Goal: Task Accomplishment & Management: Manage account settings

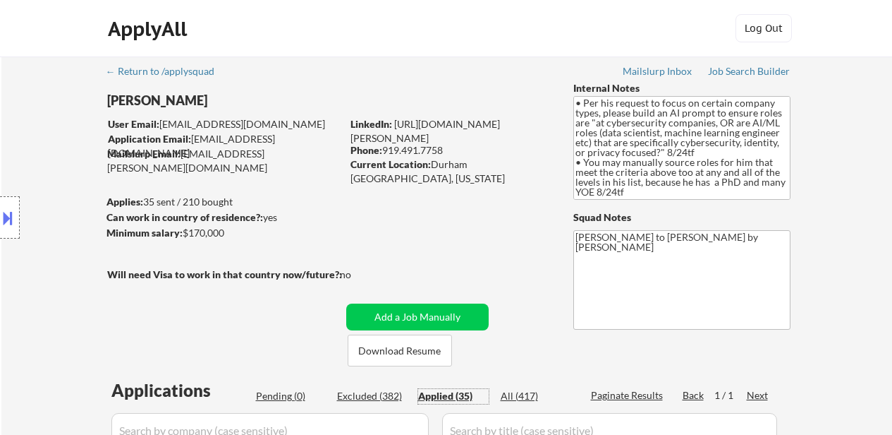
select select ""applied""
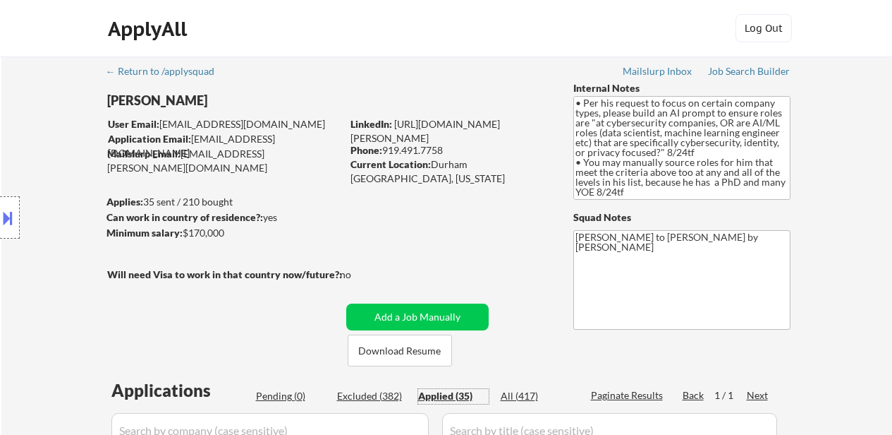
select select ""applied""
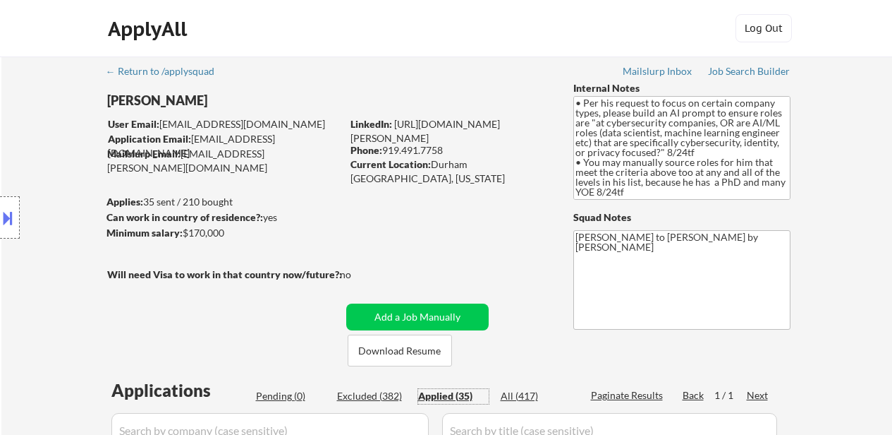
select select ""applied""
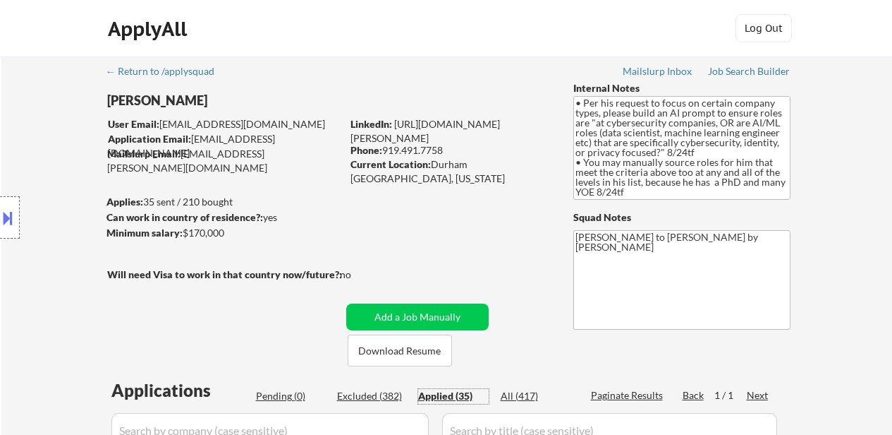
select select ""applied""
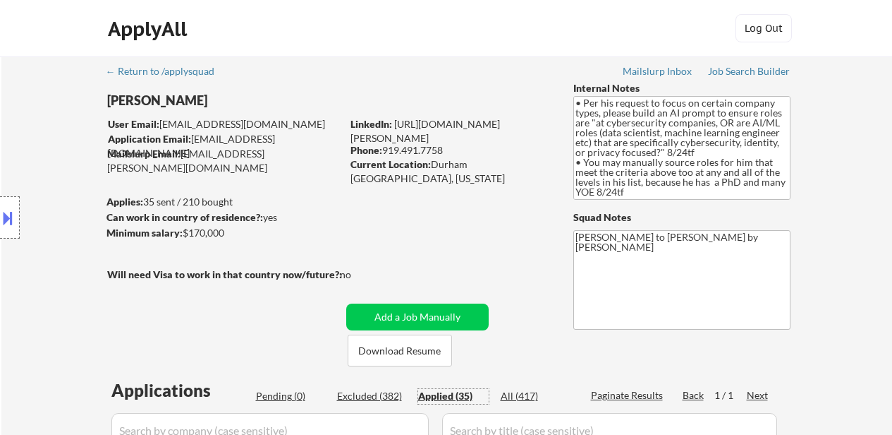
select select ""applied""
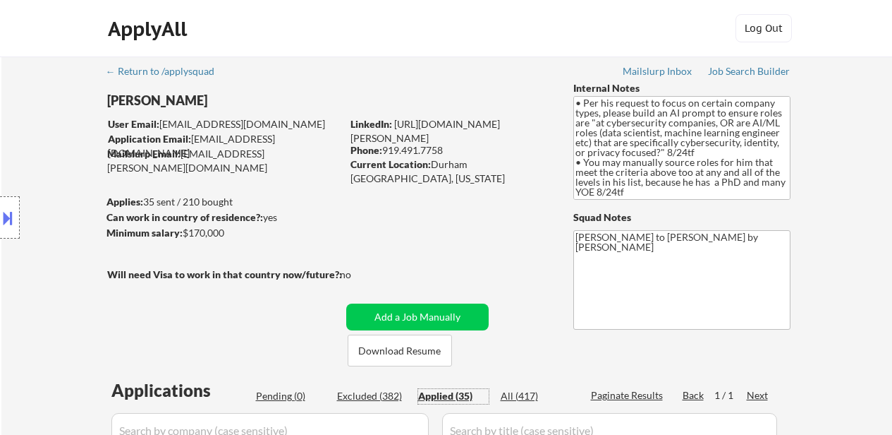
select select ""applied""
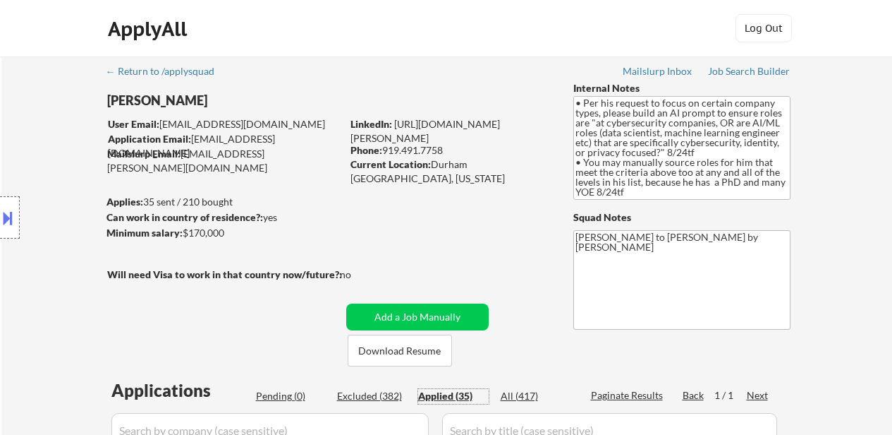
select select ""applied""
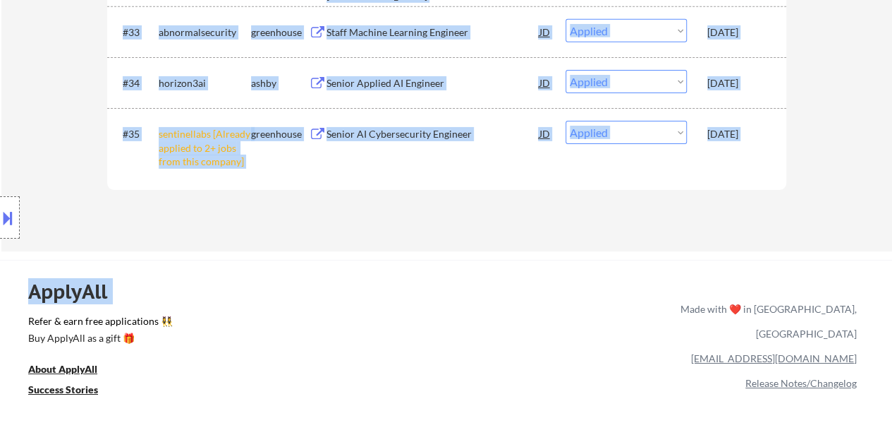
scroll to position [2328, 0]
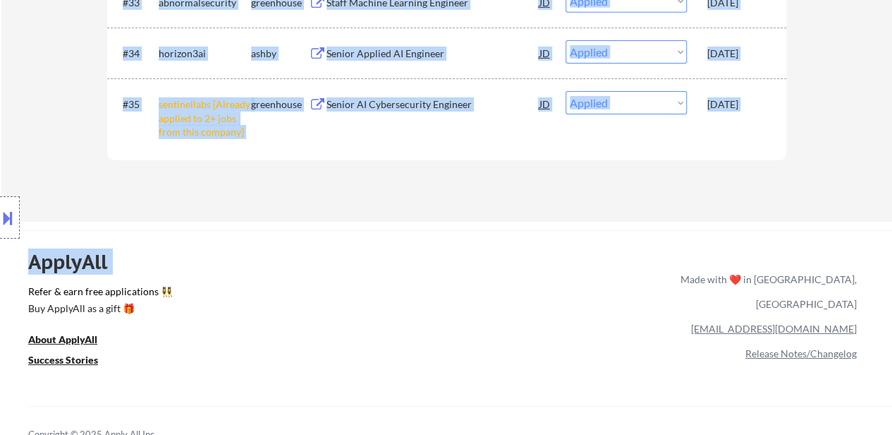
drag, startPoint x: 765, startPoint y: 250, endPoint x: 756, endPoint y: 111, distance: 138.5
copy div "#1 pierce workable AI Security Engineer JD warning_amber Choose an option... Pe…"
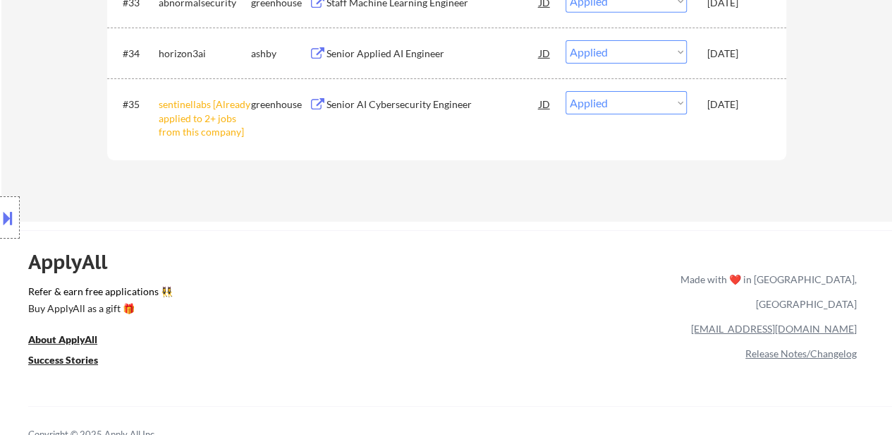
drag, startPoint x: 446, startPoint y: 338, endPoint x: 444, endPoint y: 286, distance: 52.2
click at [445, 336] on div "ApplyAll Refer & earn free applications 👯‍♀️ Buy ApplyAll as a gift 🎁 About App…" at bounding box center [446, 352] width 892 height 224
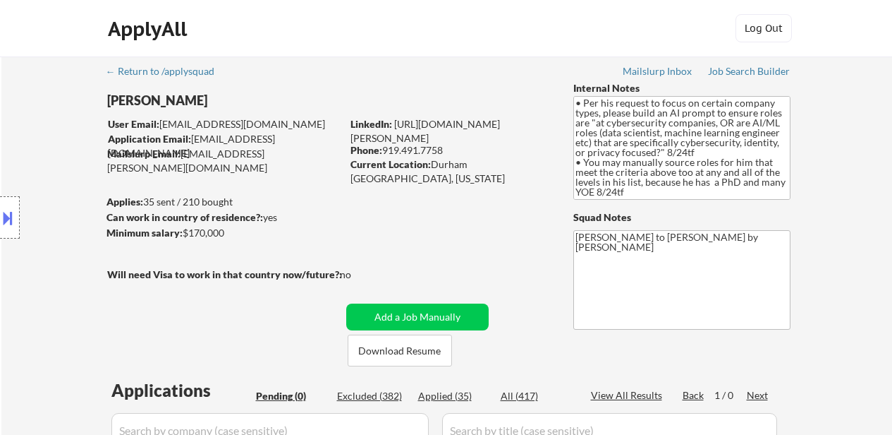
scroll to position [282, 0]
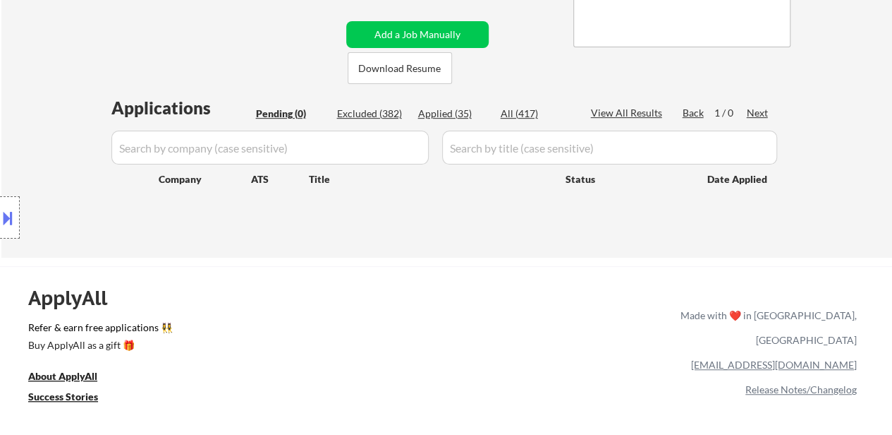
click at [296, 112] on div "Pending (0)" at bounding box center [291, 114] width 71 height 14
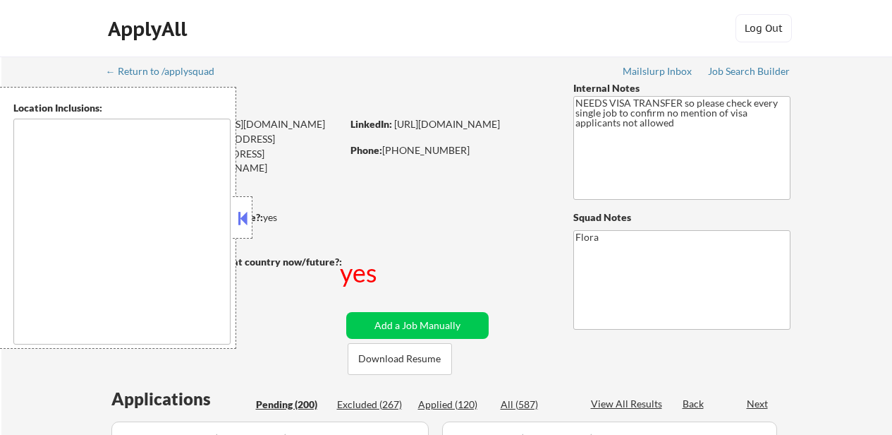
type textarea "[GEOGRAPHIC_DATA], [GEOGRAPHIC_DATA] [GEOGRAPHIC_DATA], [GEOGRAPHIC_DATA] [GEOG…"
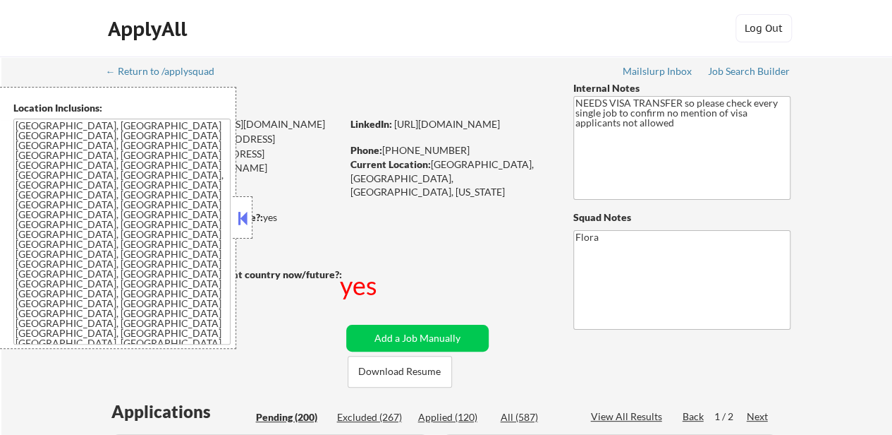
select select ""pending""
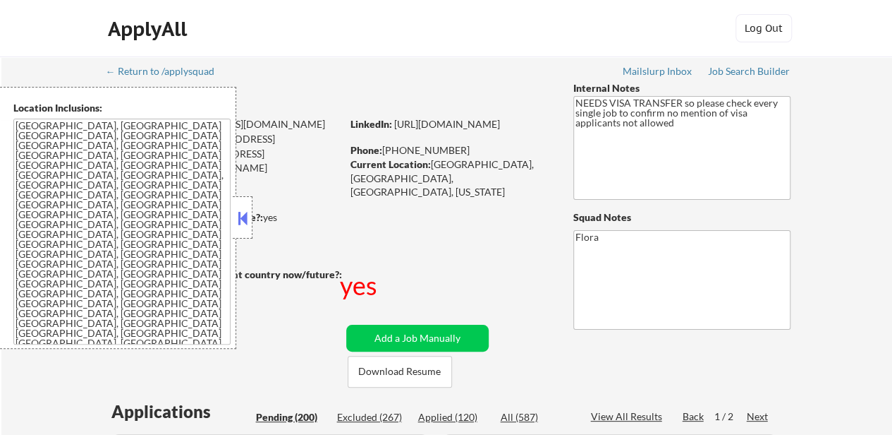
select select ""pending""
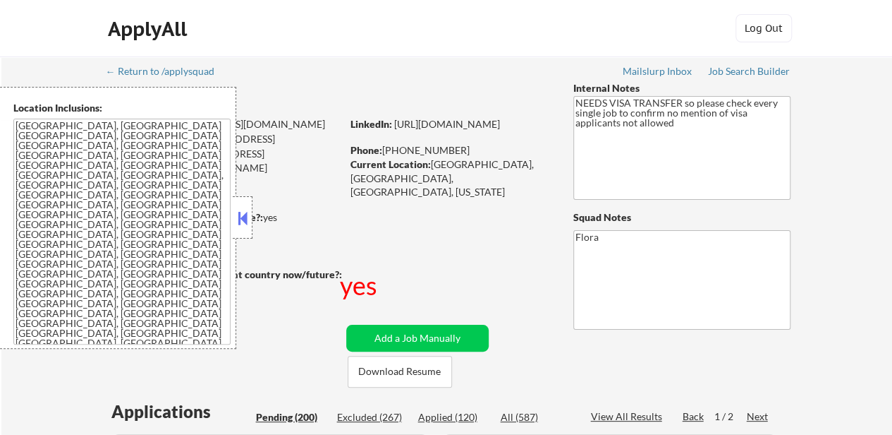
select select ""pending""
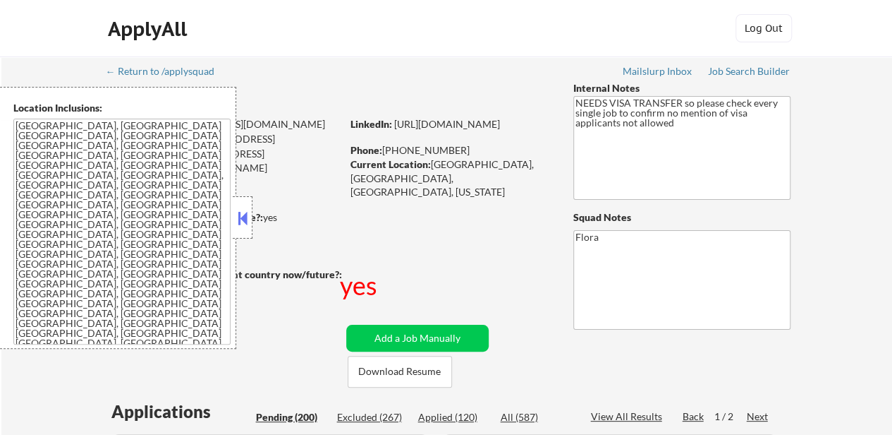
select select ""pending""
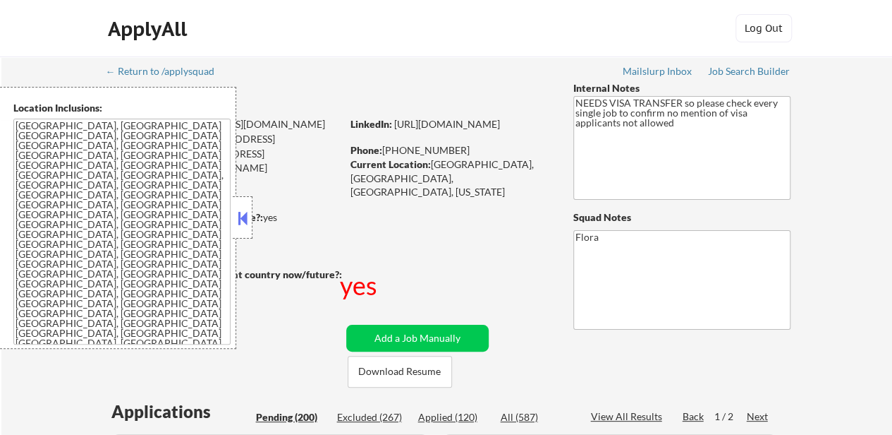
select select ""pending""
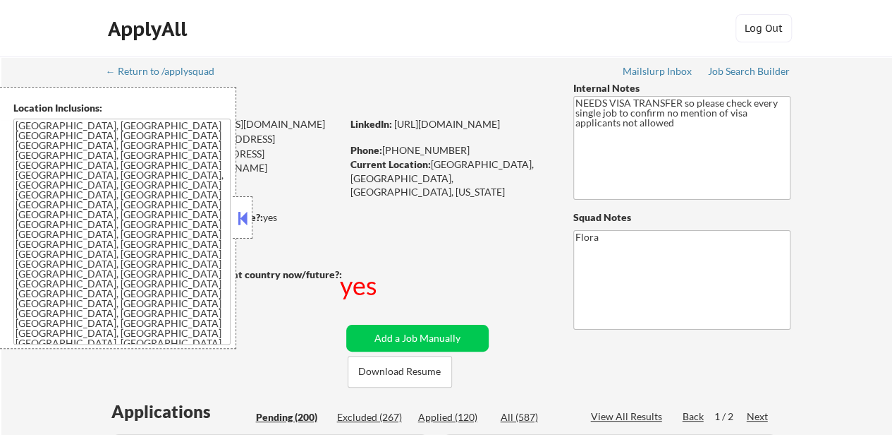
select select ""pending""
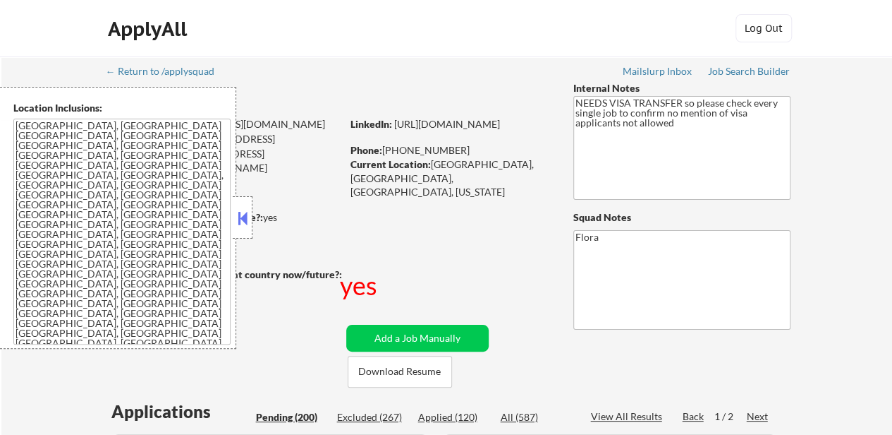
select select ""pending""
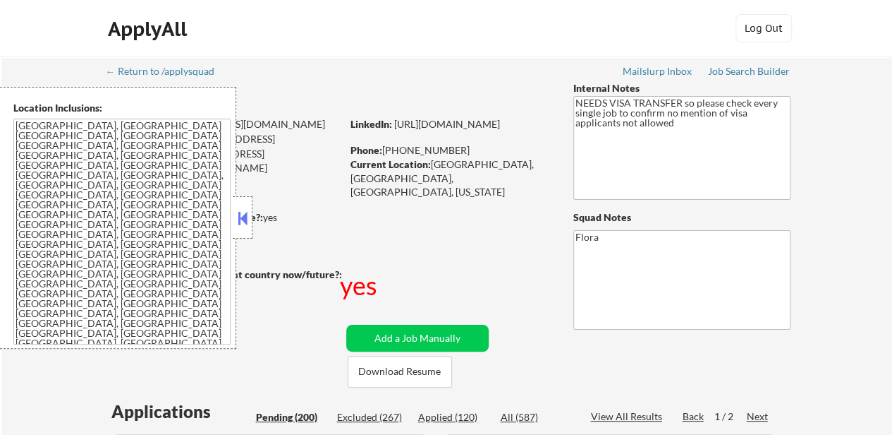
select select ""pending""
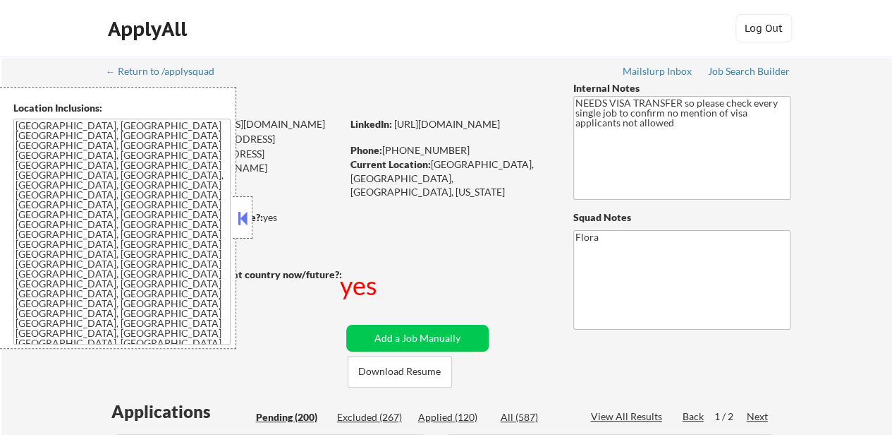
select select ""pending""
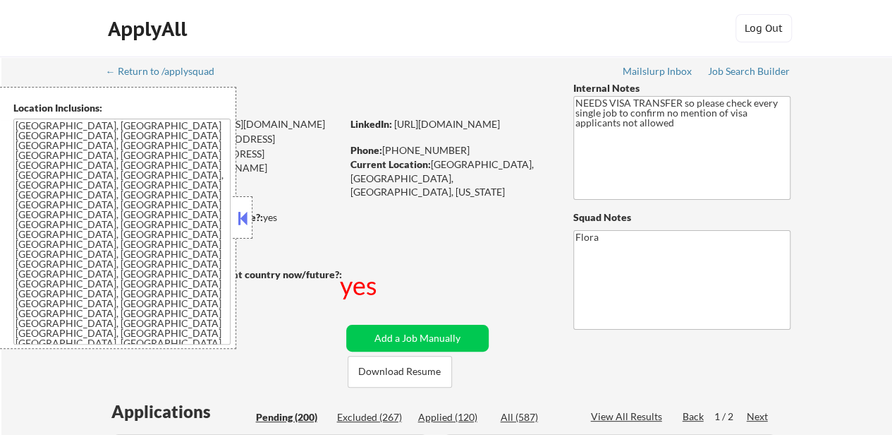
select select ""pending""
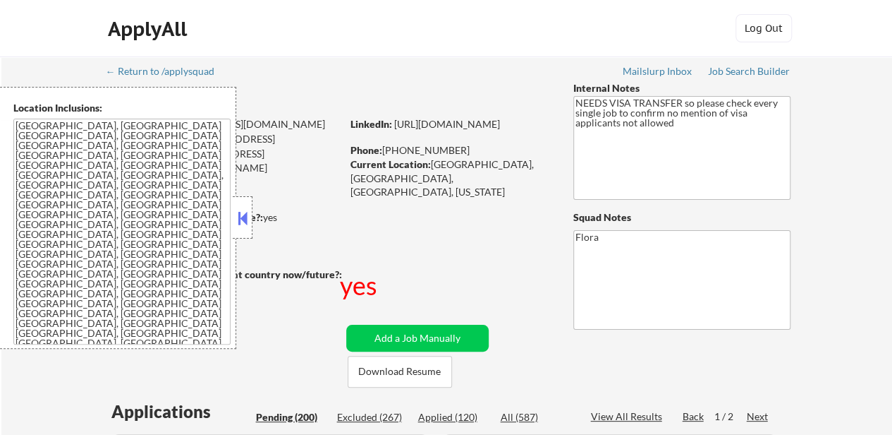
select select ""pending""
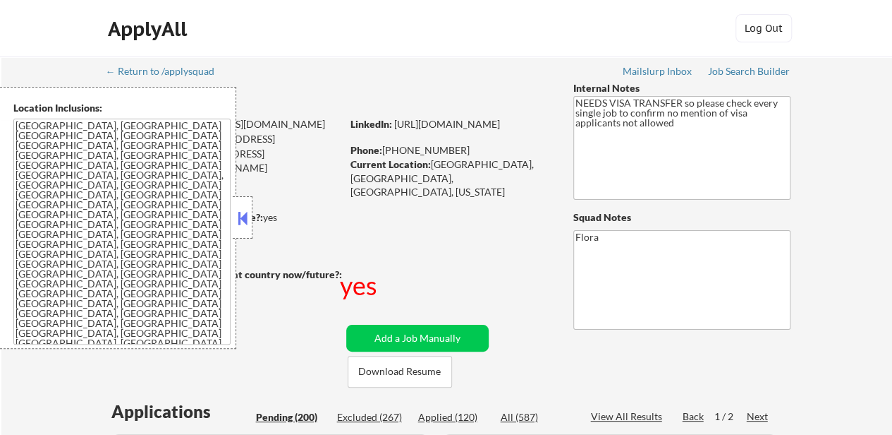
select select ""pending""
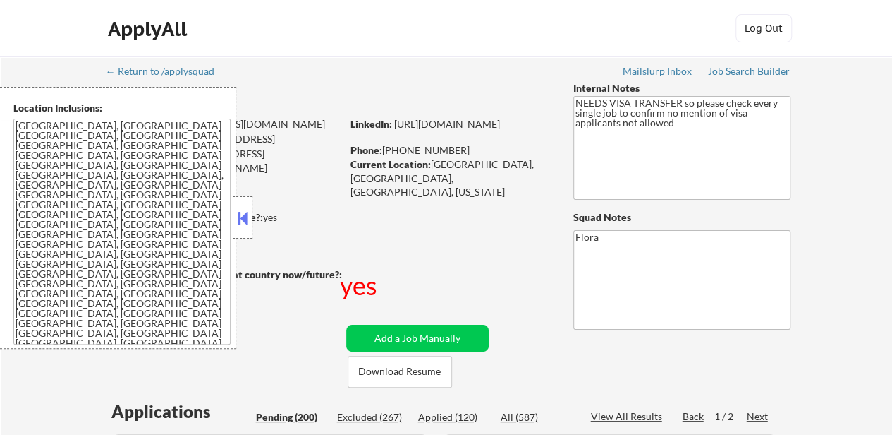
select select ""pending""
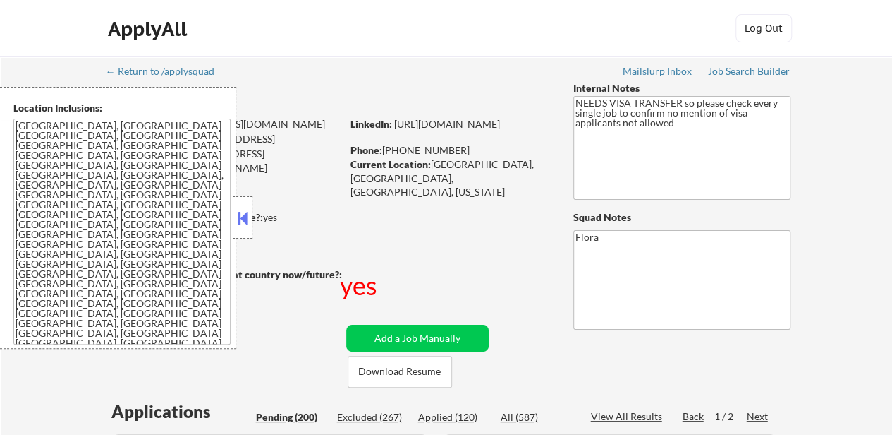
select select ""pending""
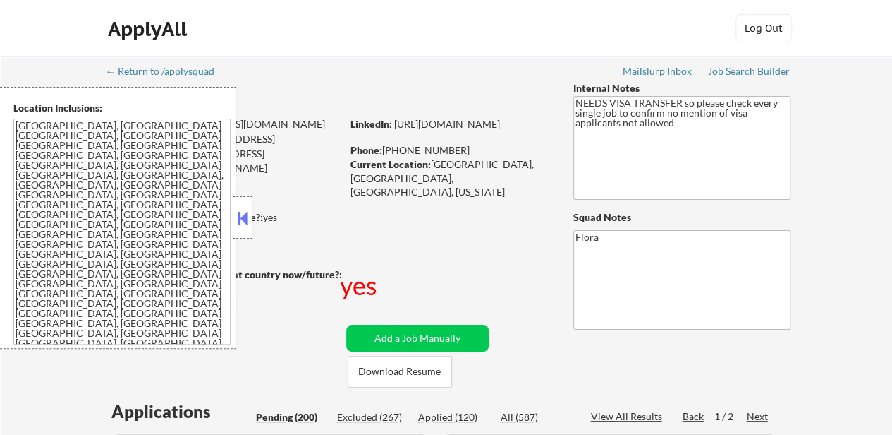
select select ""pending""
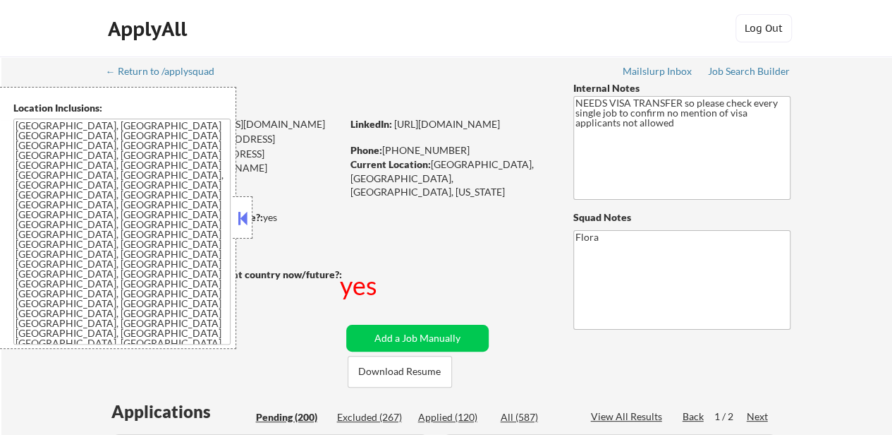
select select ""pending""
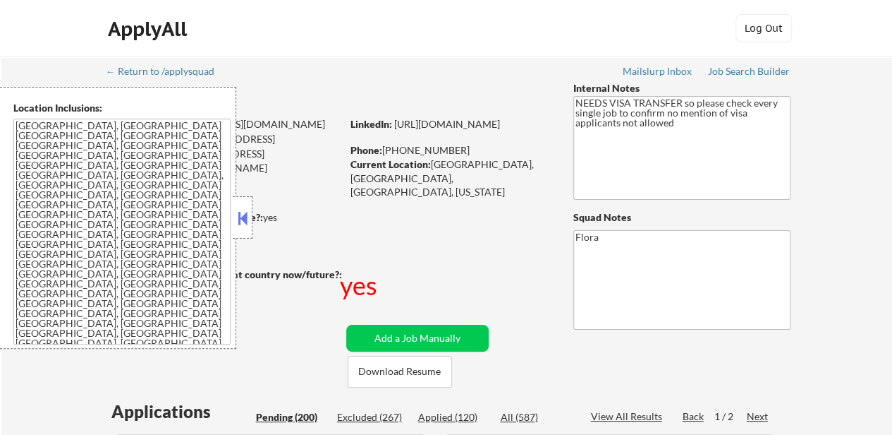
select select ""pending""
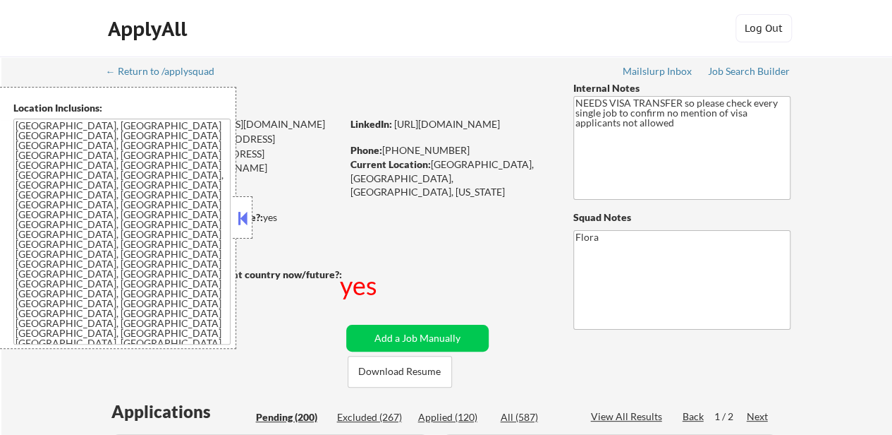
select select ""pending""
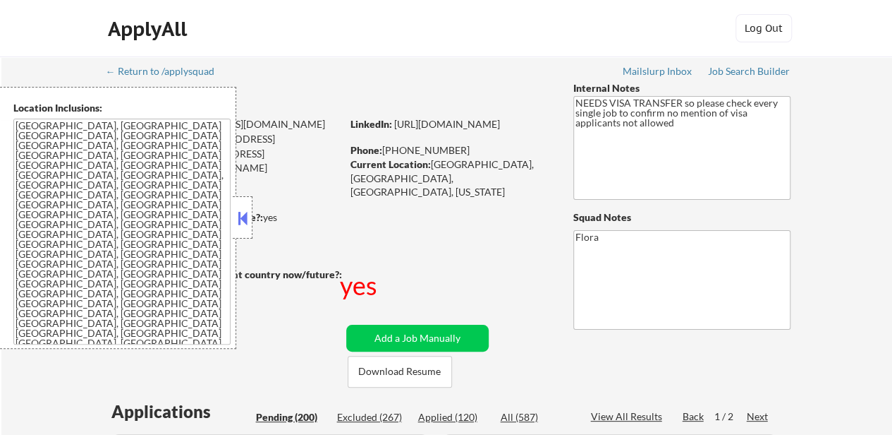
select select ""pending""
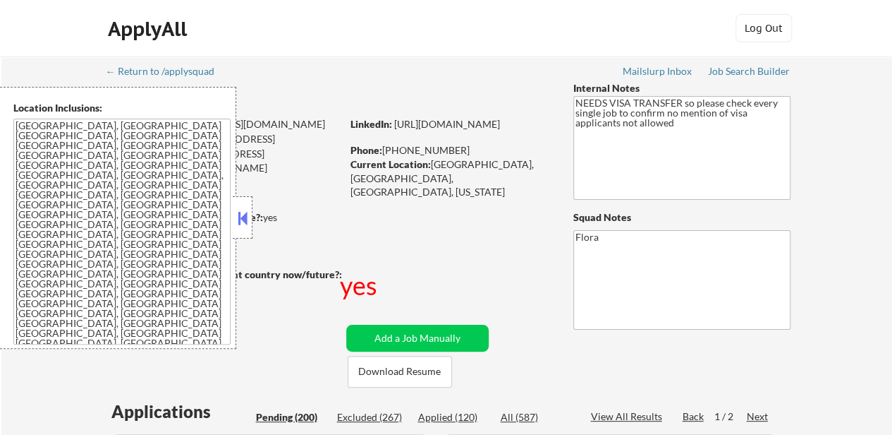
select select ""pending""
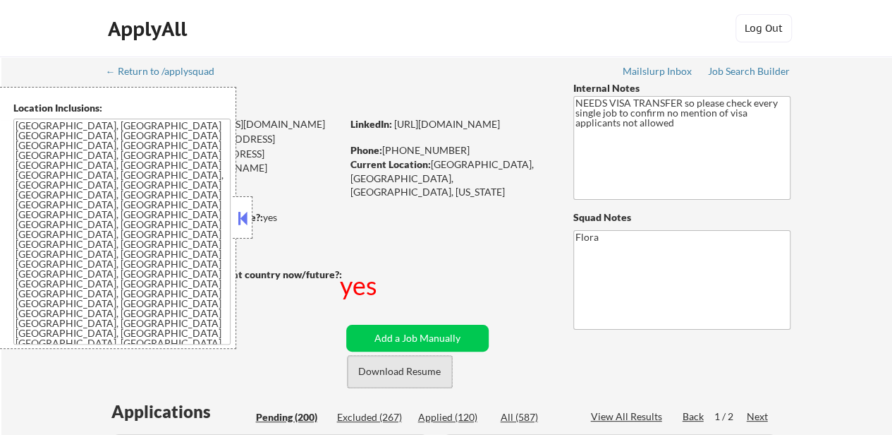
click at [413, 378] on button "Download Resume" at bounding box center [400, 372] width 104 height 32
click at [244, 221] on button at bounding box center [243, 217] width 16 height 21
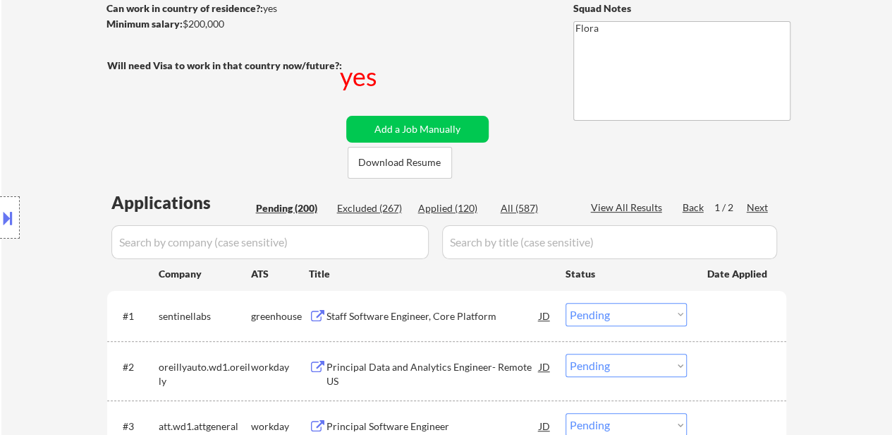
scroll to position [212, 0]
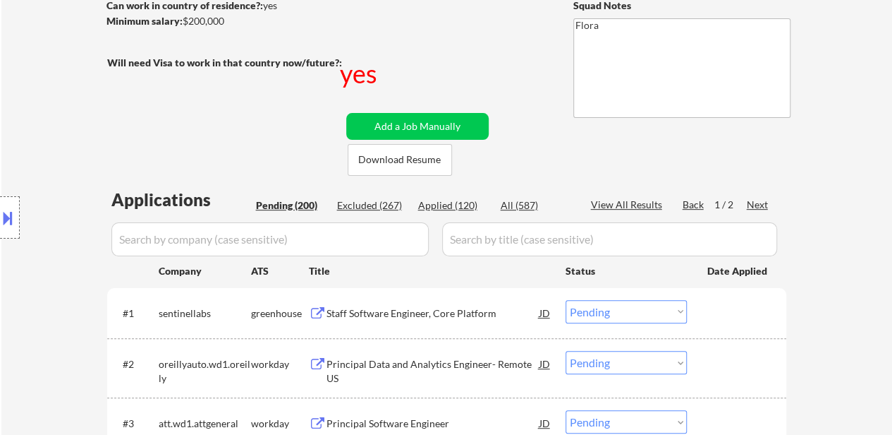
click at [405, 305] on div "Staff Software Engineer, Core Platform" at bounding box center [433, 312] width 213 height 25
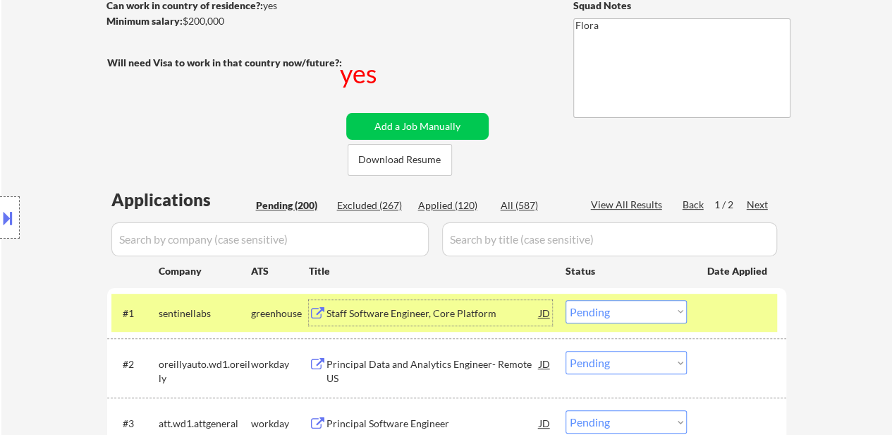
click at [412, 370] on div "Principal Data and Analytics Engineer- Remote US" at bounding box center [433, 371] width 213 height 28
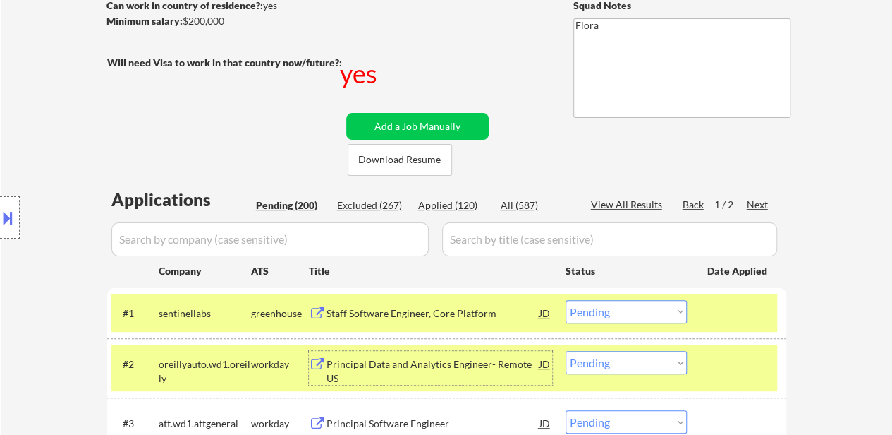
click at [390, 414] on div "Principal Software Engineer" at bounding box center [433, 422] width 213 height 25
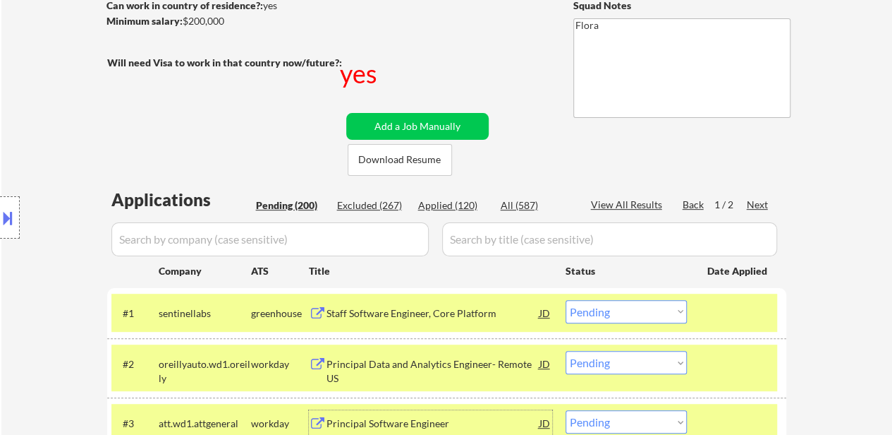
click at [653, 303] on select "Choose an option... Pending Applied Excluded (Questions) Excluded (Expired) Exc…" at bounding box center [626, 311] width 121 height 23
click at [566, 300] on select "Choose an option... Pending Applied Excluded (Questions) Excluded (Expired) Exc…" at bounding box center [626, 311] width 121 height 23
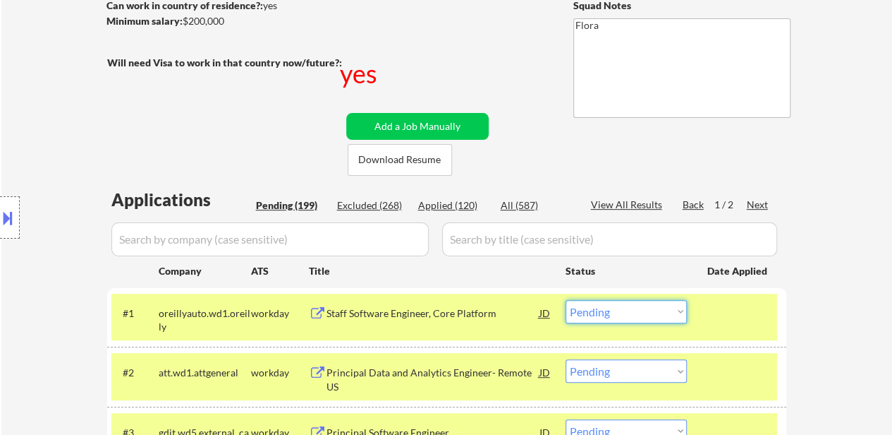
click at [669, 314] on select "Choose an option... Pending Applied Excluded (Questions) Excluded (Expired) Exc…" at bounding box center [626, 311] width 121 height 23
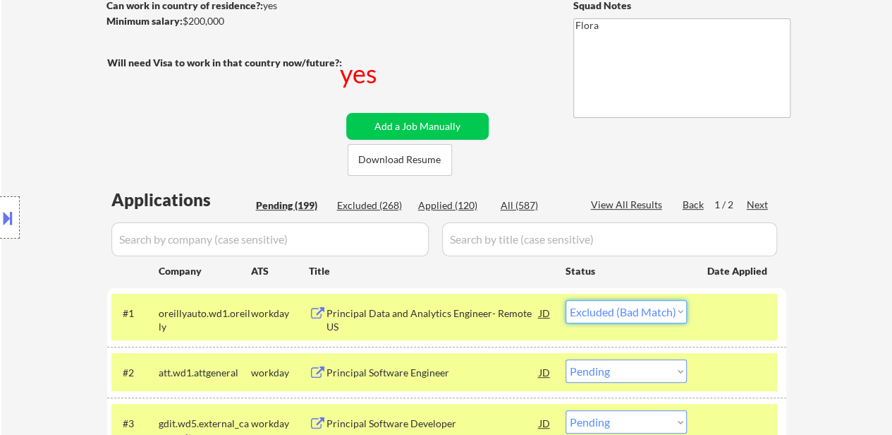
click at [566, 300] on select "Choose an option... Pending Applied Excluded (Questions) Excluded (Expired) Exc…" at bounding box center [626, 311] width 121 height 23
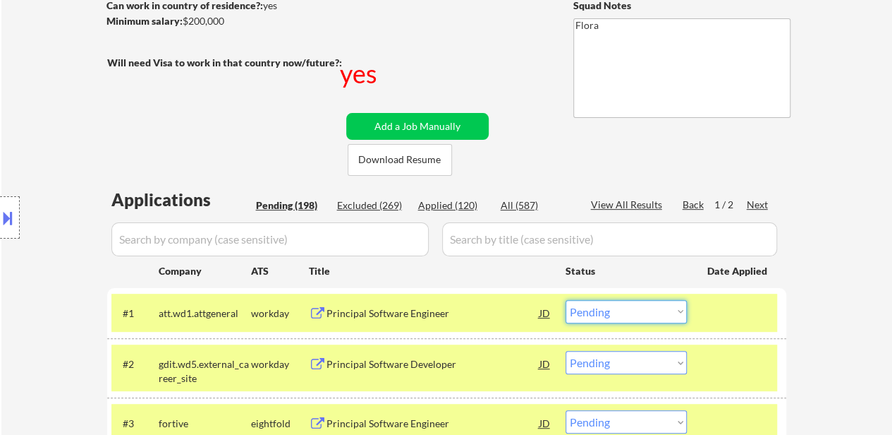
click at [599, 313] on select "Choose an option... Pending Applied Excluded (Questions) Excluded (Expired) Exc…" at bounding box center [626, 311] width 121 height 23
click at [566, 300] on select "Choose an option... Pending Applied Excluded (Questions) Excluded (Expired) Exc…" at bounding box center [626, 311] width 121 height 23
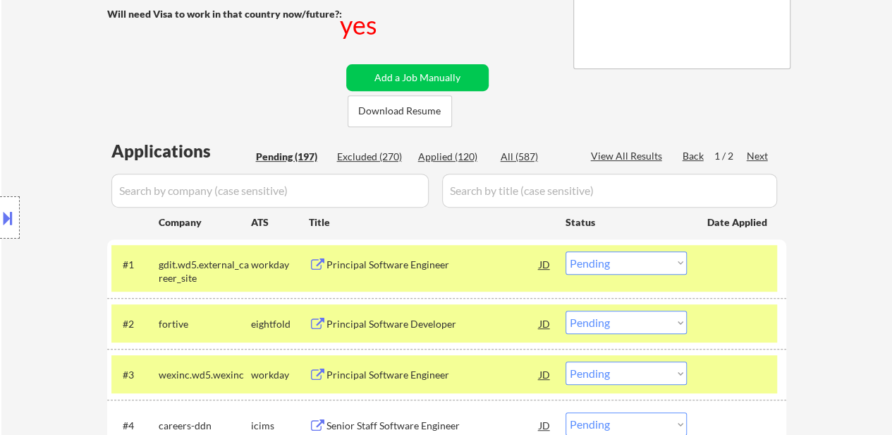
scroll to position [282, 0]
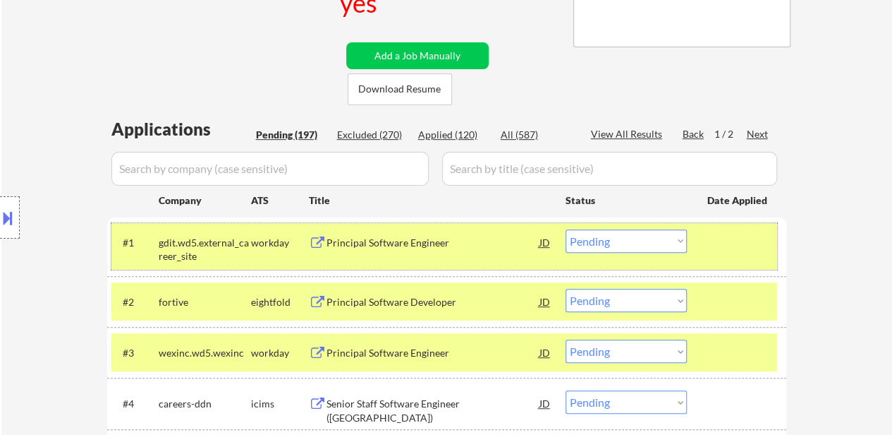
click at [747, 258] on div "#1 gdit.wd5.external_career_site workday Principal Software Engineer JD Choose …" at bounding box center [444, 246] width 666 height 47
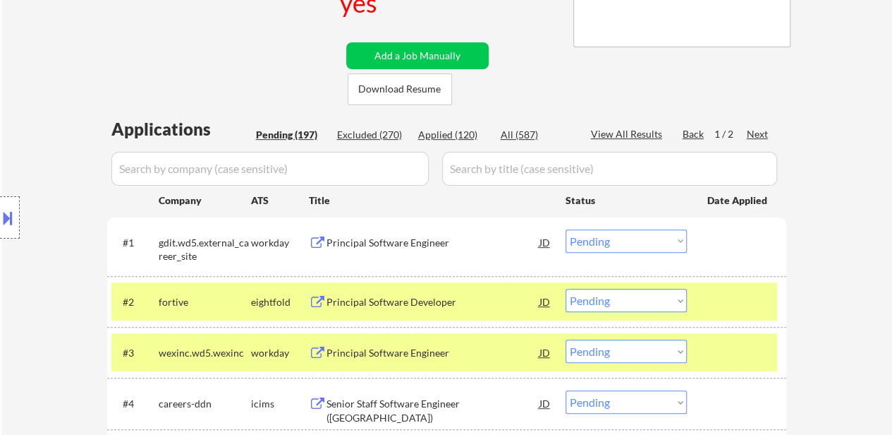
click at [739, 300] on div at bounding box center [739, 301] width 62 height 25
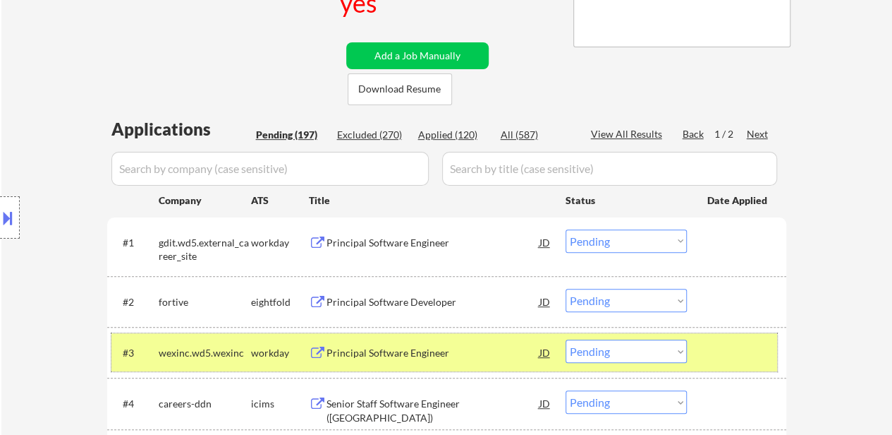
click at [734, 345] on div at bounding box center [739, 351] width 62 height 25
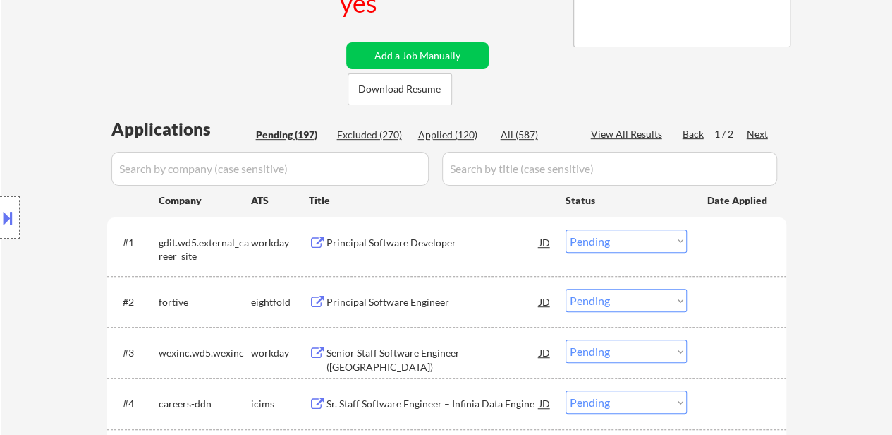
click at [437, 250] on div "Principal Software Developer" at bounding box center [433, 241] width 213 height 25
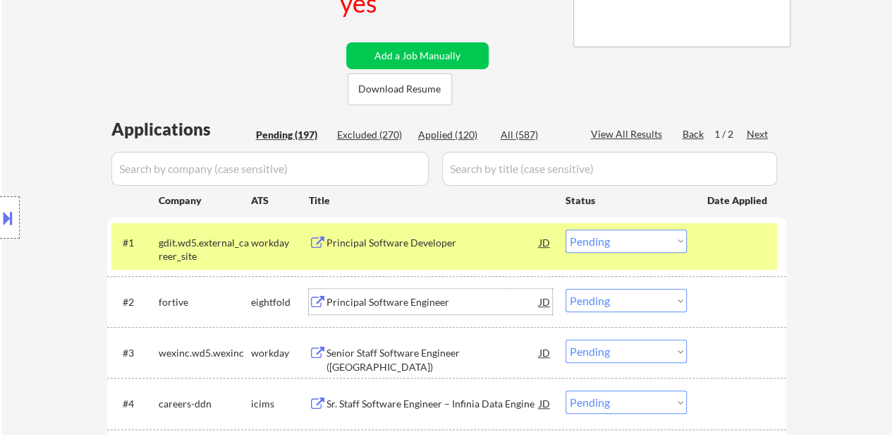
click at [408, 306] on div "Principal Software Engineer" at bounding box center [433, 302] width 213 height 14
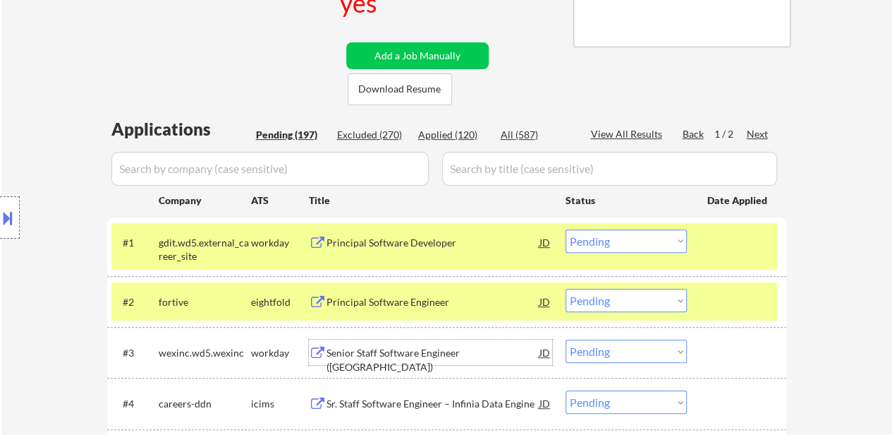
click at [394, 346] on div "Senior Staff Software Engineer (Java)" at bounding box center [433, 360] width 213 height 28
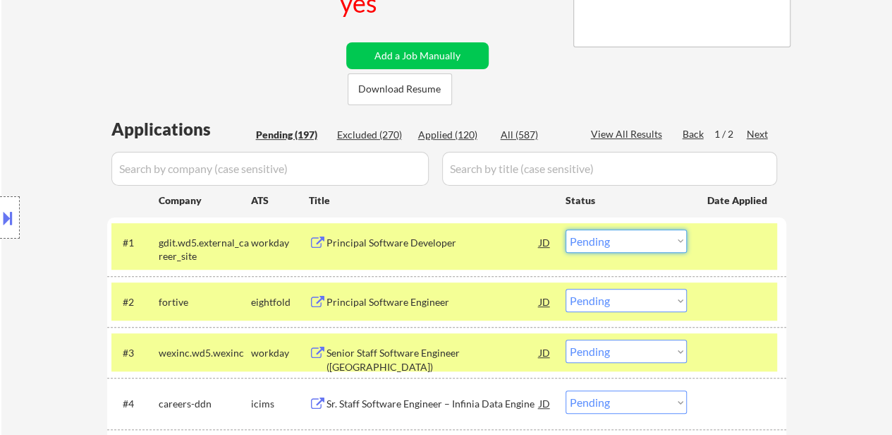
click at [601, 241] on select "Choose an option... Pending Applied Excluded (Questions) Excluded (Expired) Exc…" at bounding box center [626, 240] width 121 height 23
click at [566, 229] on select "Choose an option... Pending Applied Excluded (Questions) Excluded (Expired) Exc…" at bounding box center [626, 240] width 121 height 23
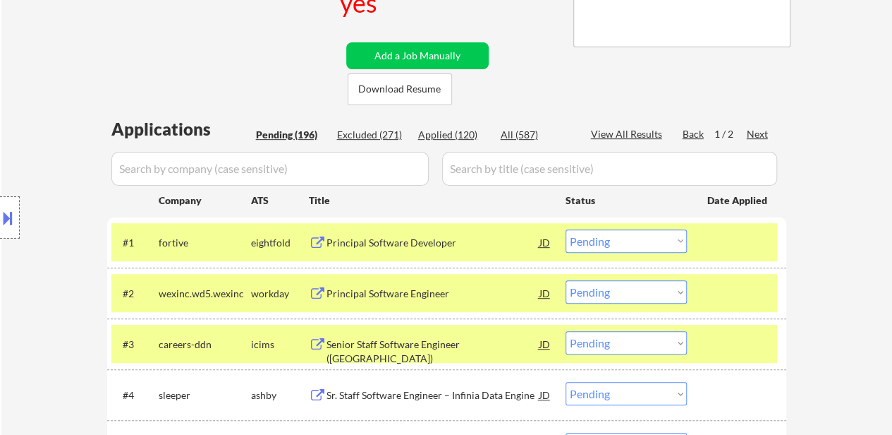
click at [597, 244] on select "Choose an option... Pending Applied Excluded (Questions) Excluded (Expired) Exc…" at bounding box center [626, 240] width 121 height 23
click at [566, 229] on select "Choose an option... Pending Applied Excluded (Questions) Excluded (Expired) Exc…" at bounding box center [626, 240] width 121 height 23
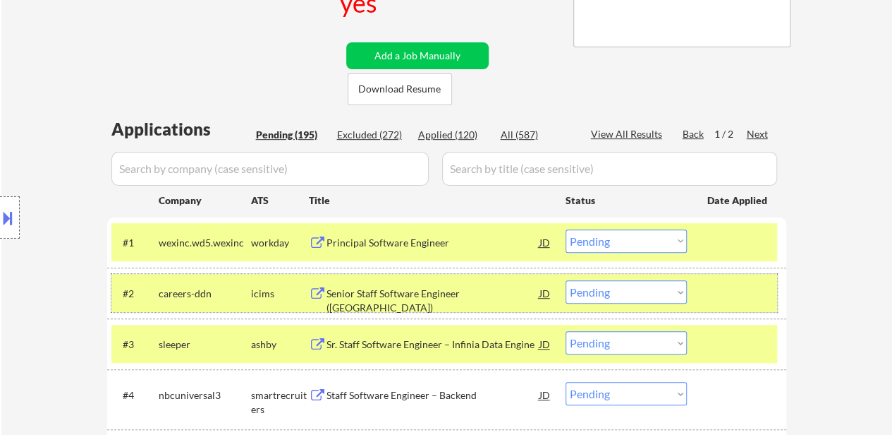
drag, startPoint x: 722, startPoint y: 287, endPoint x: 533, endPoint y: 290, distance: 189.8
click at [721, 287] on div at bounding box center [739, 292] width 62 height 25
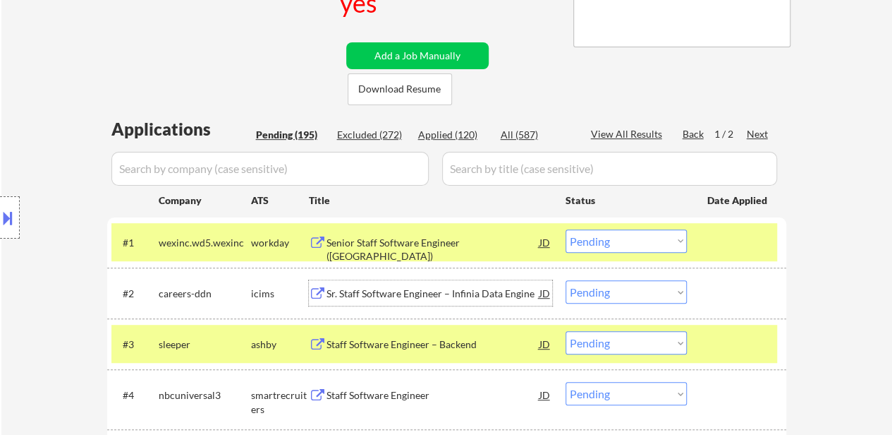
click at [417, 287] on div "Sr. Staff Software Engineer – Infinia Data Engine" at bounding box center [433, 293] width 213 height 14
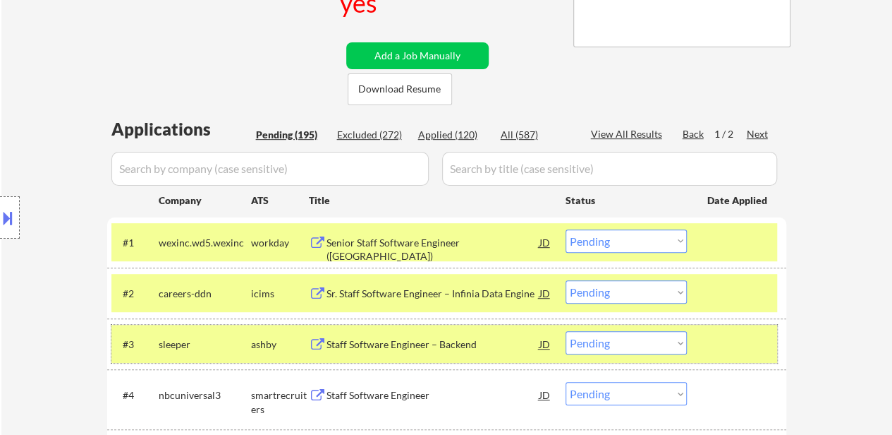
click at [704, 337] on div "#3 sleeper ashby Staff Software Engineer – Backend JD Choose an option... Pendi…" at bounding box center [444, 344] width 666 height 38
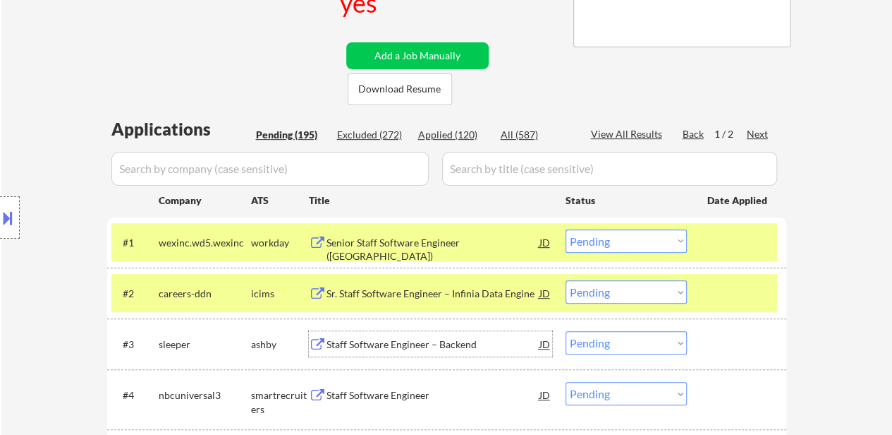
click at [413, 339] on div "Staff Software Engineer – Backend" at bounding box center [433, 344] width 213 height 14
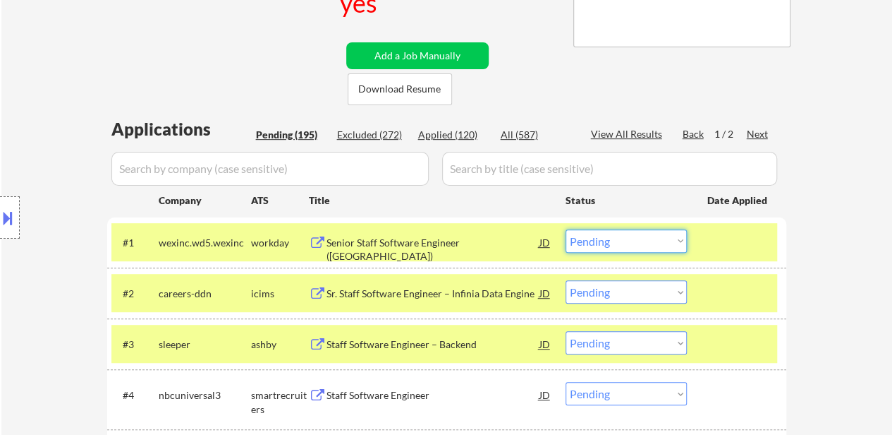
click at [615, 239] on select "Choose an option... Pending Applied Excluded (Questions) Excluded (Expired) Exc…" at bounding box center [626, 240] width 121 height 23
click at [566, 229] on select "Choose an option... Pending Applied Excluded (Questions) Excluded (Expired) Exc…" at bounding box center [626, 240] width 121 height 23
select select ""pending""
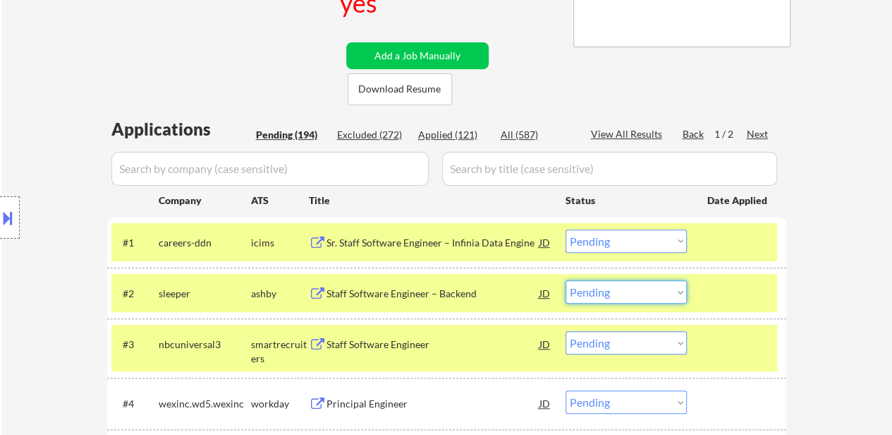
click at [629, 286] on select "Choose an option... Pending Applied Excluded (Questions) Excluded (Expired) Exc…" at bounding box center [626, 291] width 121 height 23
click at [566, 280] on select "Choose an option... Pending Applied Excluded (Questions) Excluded (Expired) Exc…" at bounding box center [626, 291] width 121 height 23
select select ""pending""
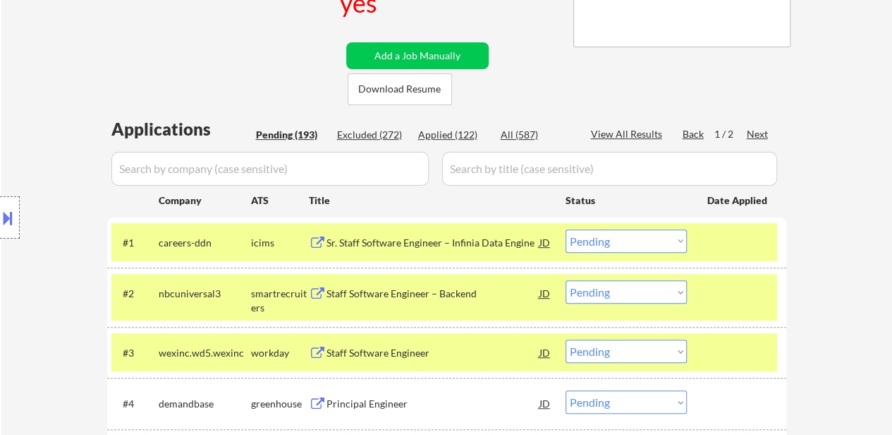
click at [611, 243] on select "Choose an option... Pending Applied Excluded (Questions) Excluded (Expired) Exc…" at bounding box center [626, 240] width 121 height 23
click at [566, 229] on select "Choose an option... Pending Applied Excluded (Questions) Excluded (Expired) Exc…" at bounding box center [626, 240] width 121 height 23
select select ""pending""
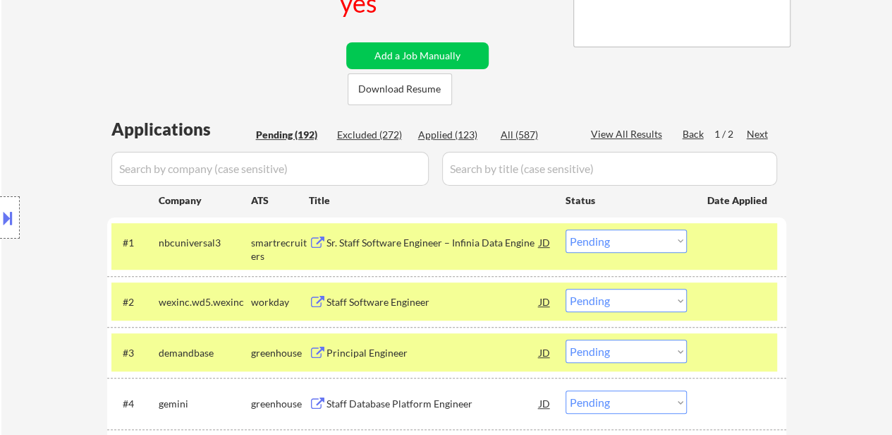
drag, startPoint x: 728, startPoint y: 238, endPoint x: 732, endPoint y: 272, distance: 34.0
click at [728, 238] on div at bounding box center [739, 241] width 62 height 25
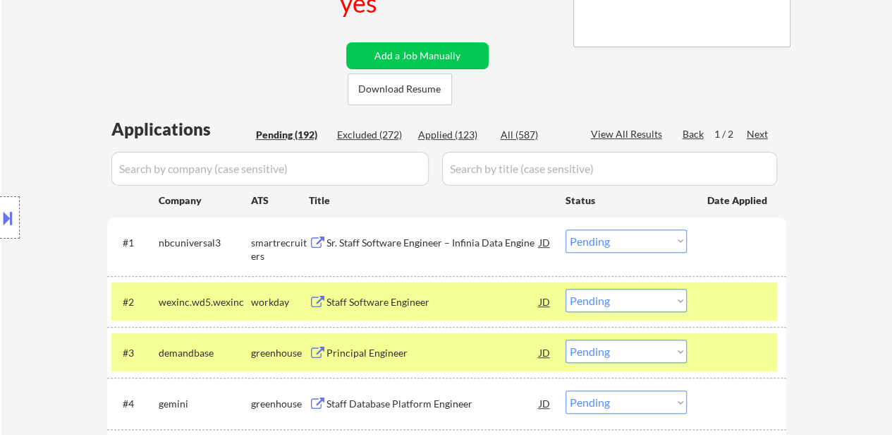
click at [725, 293] on div at bounding box center [739, 301] width 62 height 25
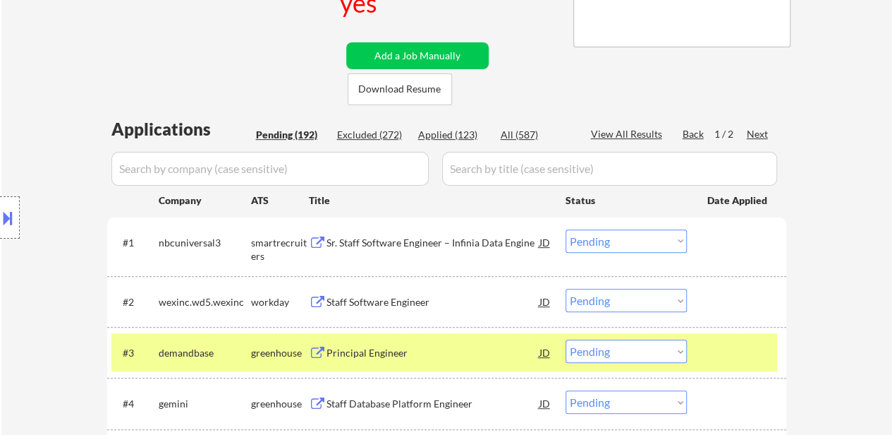
click at [715, 348] on div at bounding box center [739, 351] width 62 height 25
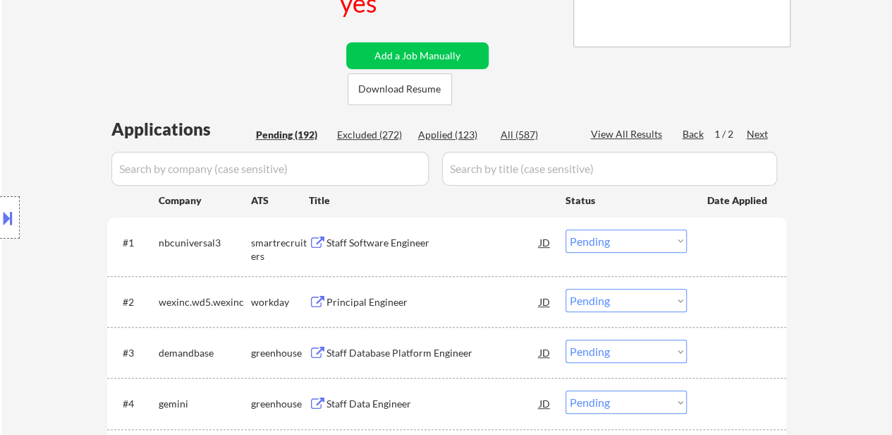
click at [389, 240] on div "Staff Software Engineer" at bounding box center [433, 243] width 213 height 14
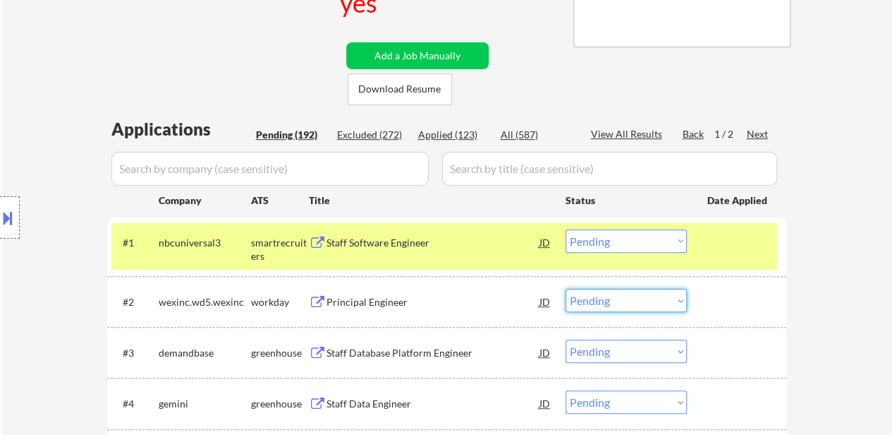
click at [603, 302] on select "Choose an option... Pending Applied Excluded (Questions) Excluded (Expired) Exc…" at bounding box center [626, 300] width 121 height 23
click at [566, 289] on select "Choose an option... Pending Applied Excluded (Questions) Excluded (Expired) Exc…" at bounding box center [626, 300] width 121 height 23
click at [358, 355] on div "Staff Database Platform Engineer" at bounding box center [433, 353] width 213 height 14
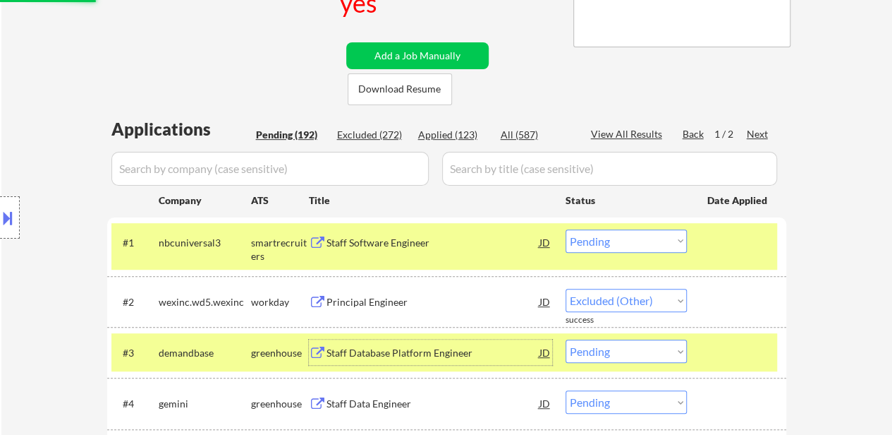
select select ""pending""
click at [389, 352] on div "Staff Database Platform Engineer" at bounding box center [433, 353] width 213 height 14
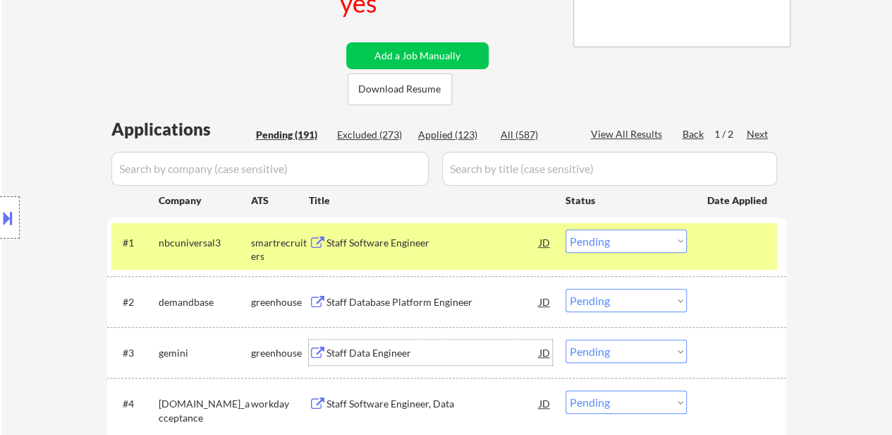
click at [634, 241] on select "Choose an option... Pending Applied Excluded (Questions) Excluded (Expired) Exc…" at bounding box center [626, 240] width 121 height 23
click at [566, 229] on select "Choose an option... Pending Applied Excluded (Questions) Excluded (Expired) Exc…" at bounding box center [626, 240] width 121 height 23
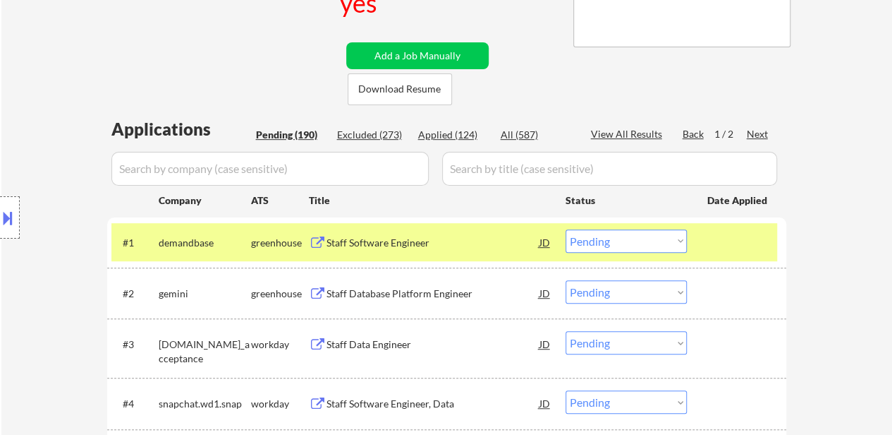
click at [604, 243] on select "Choose an option... Pending Applied Excluded (Questions) Excluded (Expired) Exc…" at bounding box center [626, 240] width 121 height 23
click at [566, 229] on select "Choose an option... Pending Applied Excluded (Questions) Excluded (Expired) Exc…" at bounding box center [626, 240] width 121 height 23
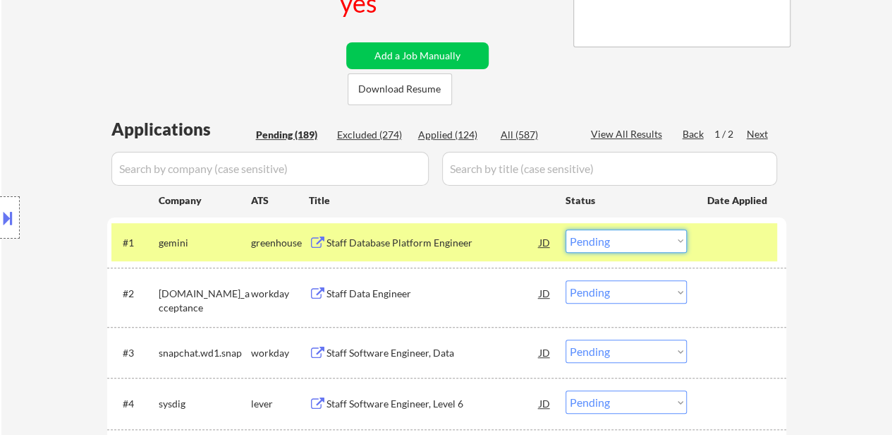
click at [645, 242] on select "Choose an option... Pending Applied Excluded (Questions) Excluded (Expired) Exc…" at bounding box center [626, 240] width 121 height 23
click at [566, 229] on select "Choose an option... Pending Applied Excluded (Questions) Excluded (Expired) Exc…" at bounding box center [626, 240] width 121 height 23
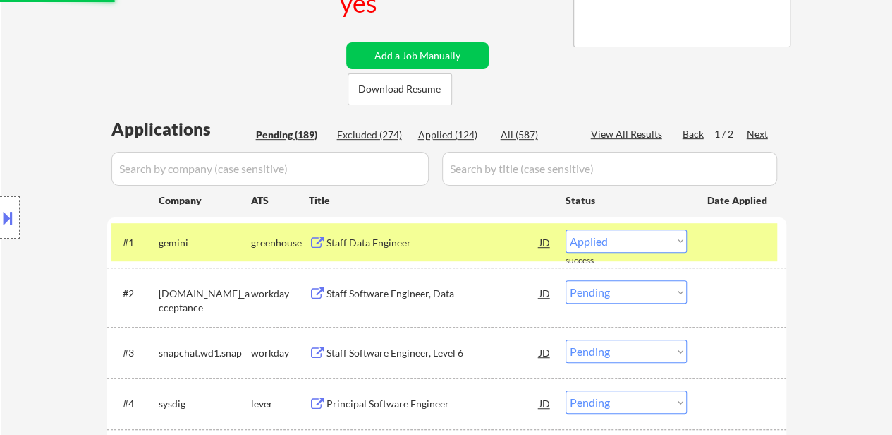
select select ""pending""
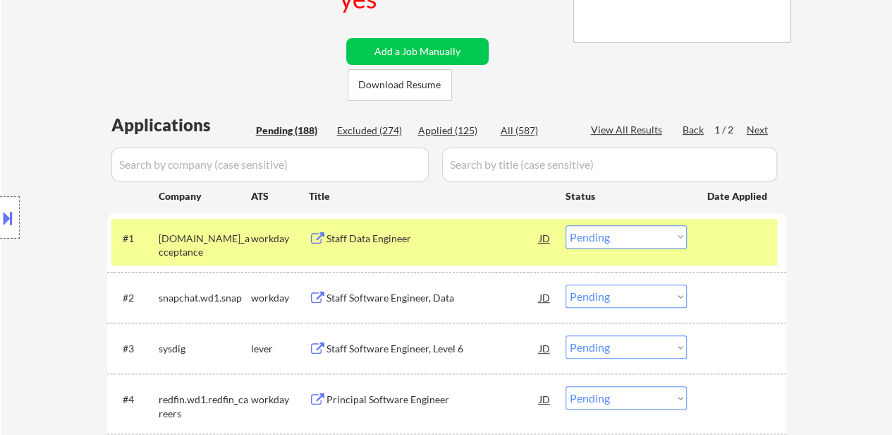
scroll to position [353, 0]
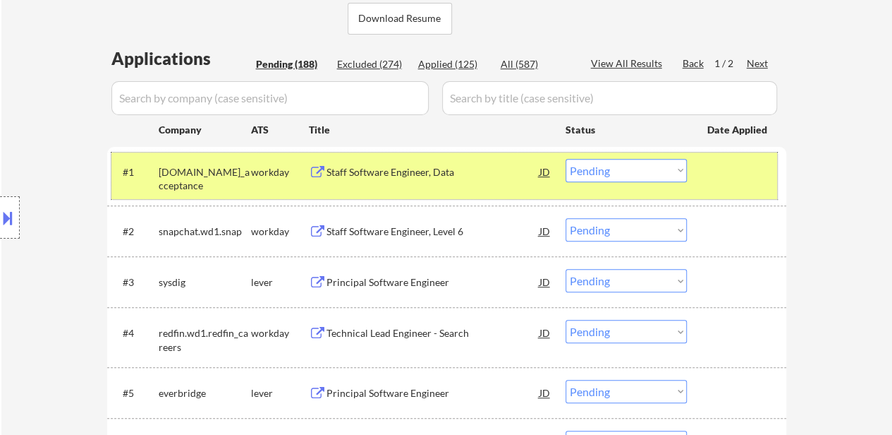
click at [734, 161] on div at bounding box center [739, 171] width 62 height 25
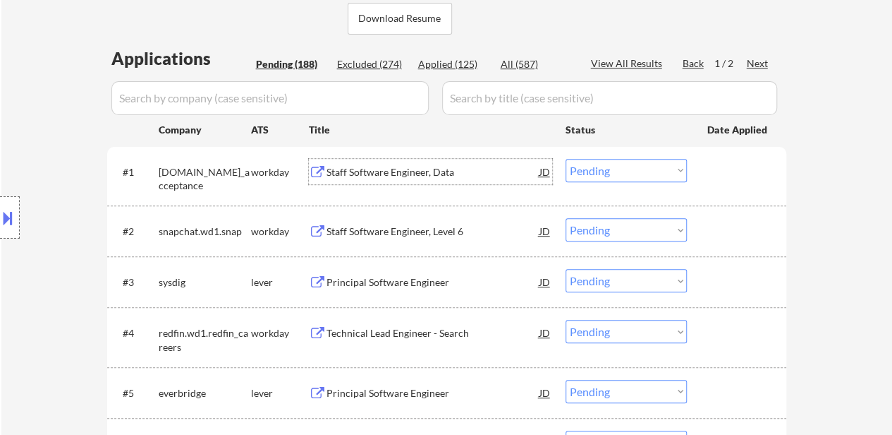
click at [427, 171] on div "Staff Software Engineer, Data" at bounding box center [433, 172] width 213 height 14
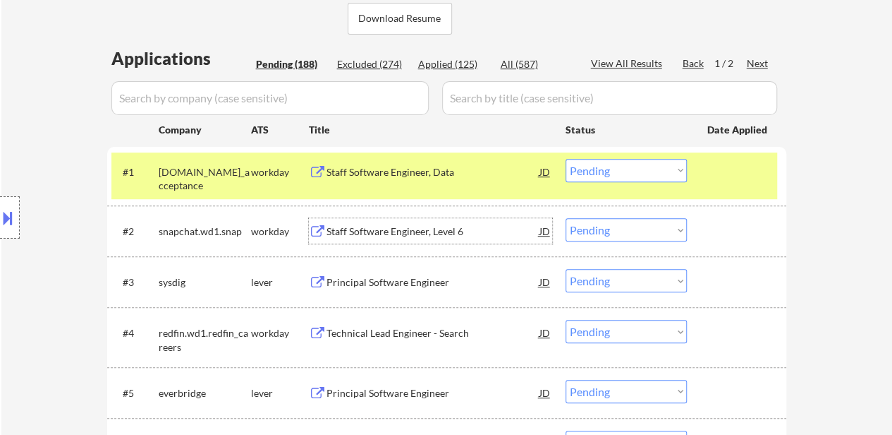
click at [409, 236] on div "Staff Software Engineer, Level 6" at bounding box center [433, 231] width 213 height 14
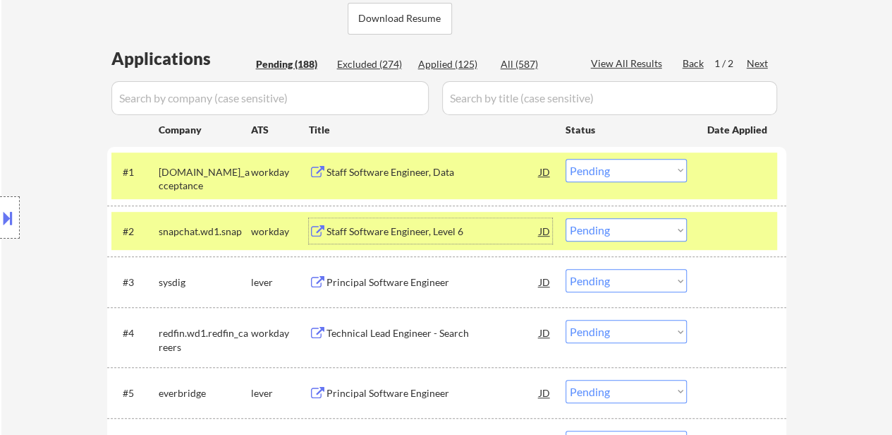
click at [420, 290] on div "Principal Software Engineer" at bounding box center [433, 281] width 213 height 25
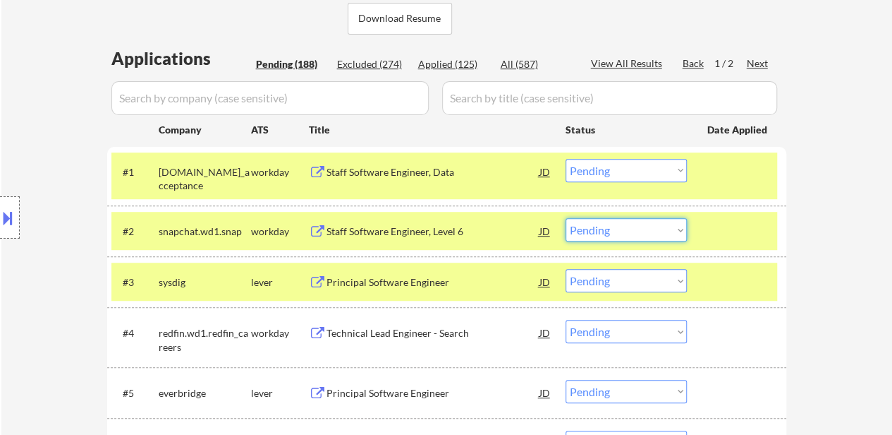
click at [666, 226] on select "Choose an option... Pending Applied Excluded (Questions) Excluded (Expired) Exc…" at bounding box center [626, 229] width 121 height 23
click at [566, 218] on select "Choose an option... Pending Applied Excluded (Questions) Excluded (Expired) Exc…" at bounding box center [626, 229] width 121 height 23
select select ""pending""
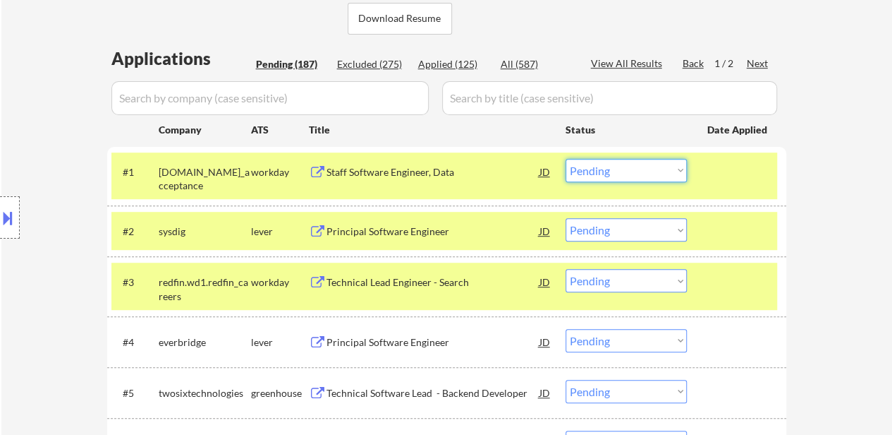
click at [612, 173] on select "Choose an option... Pending Applied Excluded (Questions) Excluded (Expired) Exc…" at bounding box center [626, 170] width 121 height 23
click at [566, 159] on select "Choose an option... Pending Applied Excluded (Questions) Excluded (Expired) Exc…" at bounding box center [626, 170] width 121 height 23
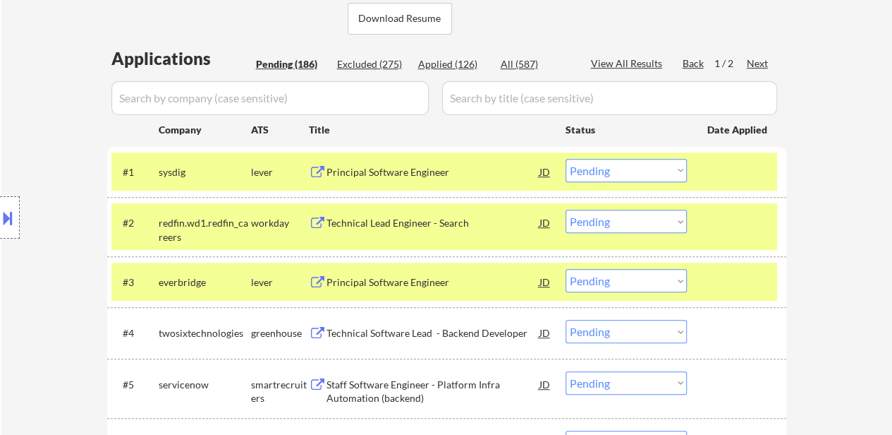
click at [629, 169] on select "Choose an option... Pending Applied Excluded (Questions) Excluded (Expired) Exc…" at bounding box center [626, 170] width 121 height 23
click at [566, 159] on select "Choose an option... Pending Applied Excluded (Questions) Excluded (Expired) Exc…" at bounding box center [626, 170] width 121 height 23
select select ""pending""
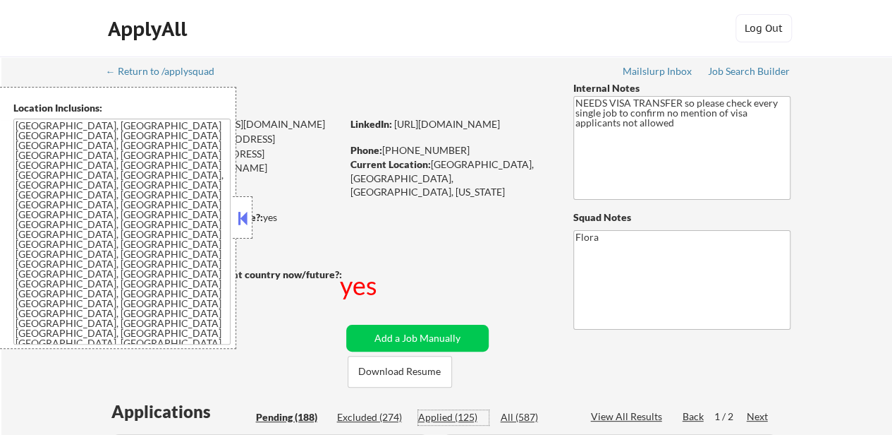
click at [458, 415] on div "Applied (125)" at bounding box center [453, 417] width 71 height 14
select select ""applied""
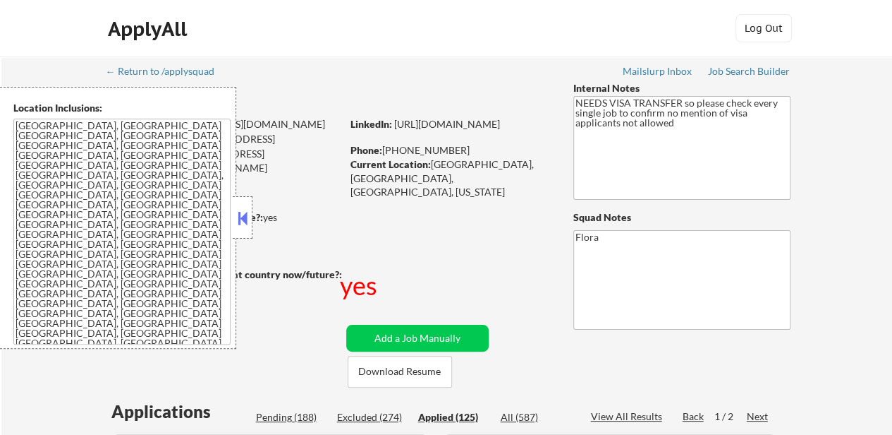
select select ""applied""
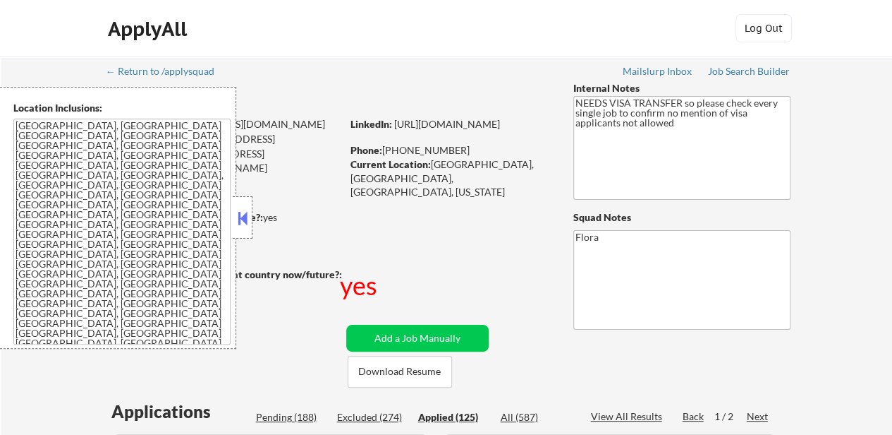
select select ""applied""
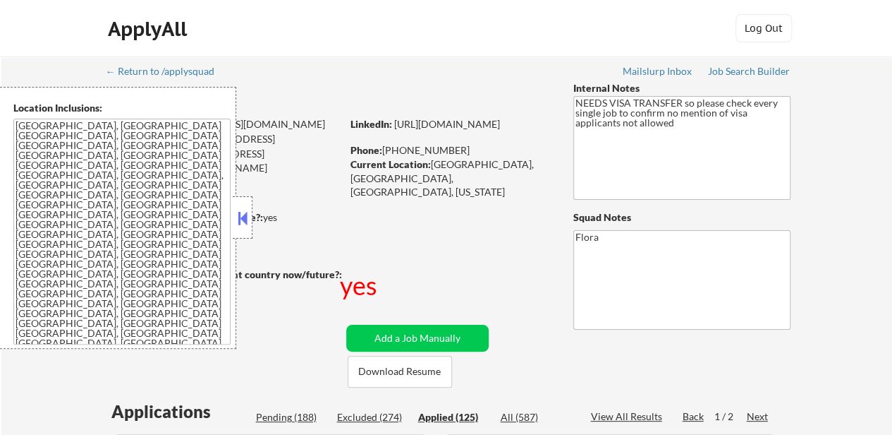
select select ""applied""
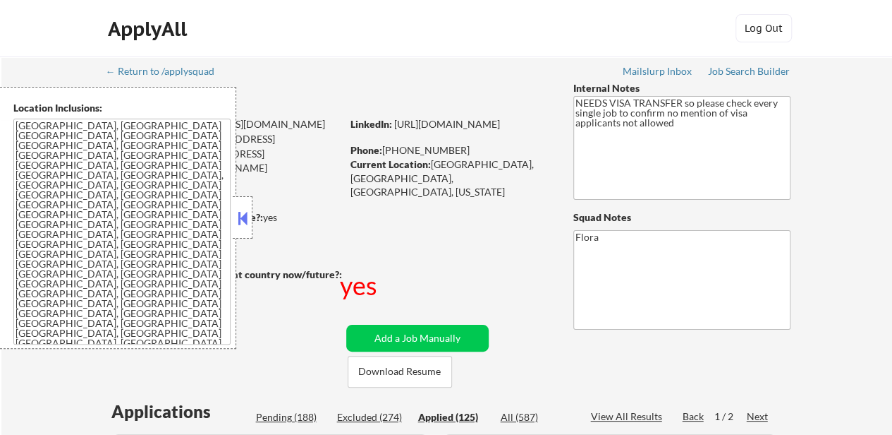
select select ""applied""
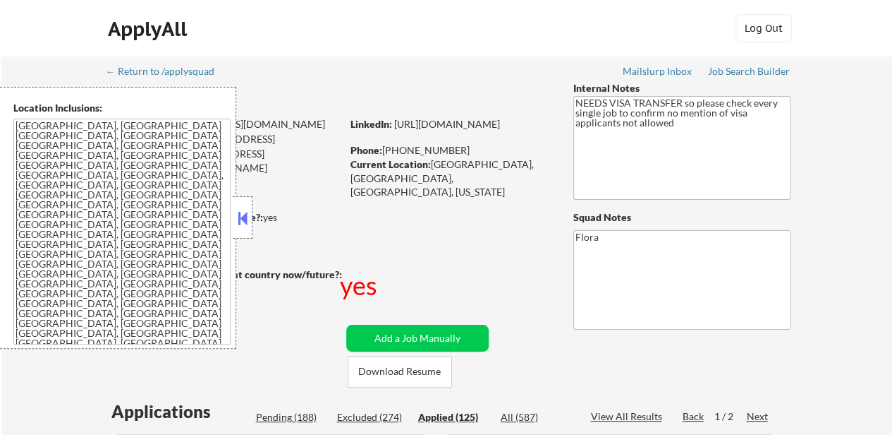
select select ""applied""
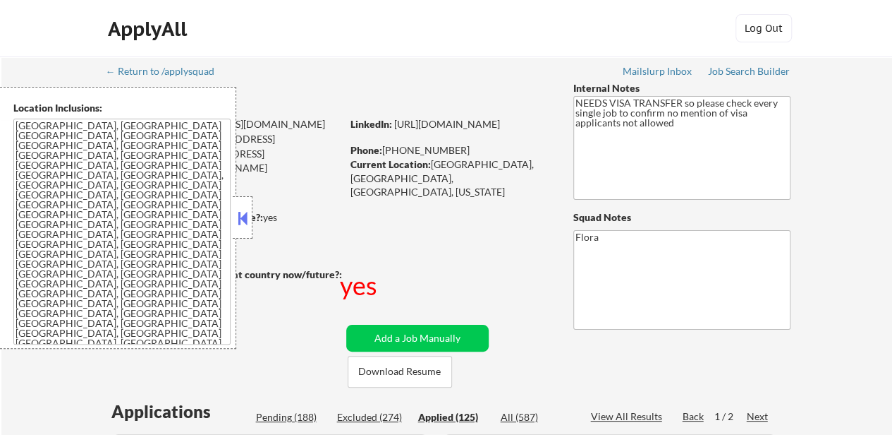
select select ""applied""
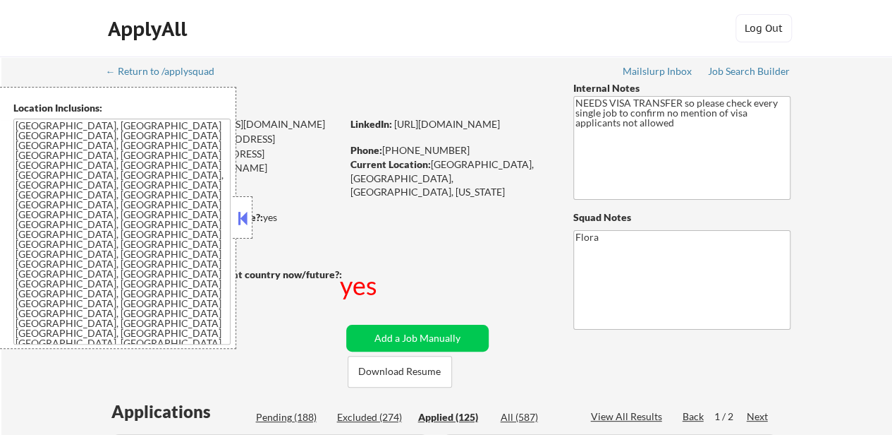
select select ""applied""
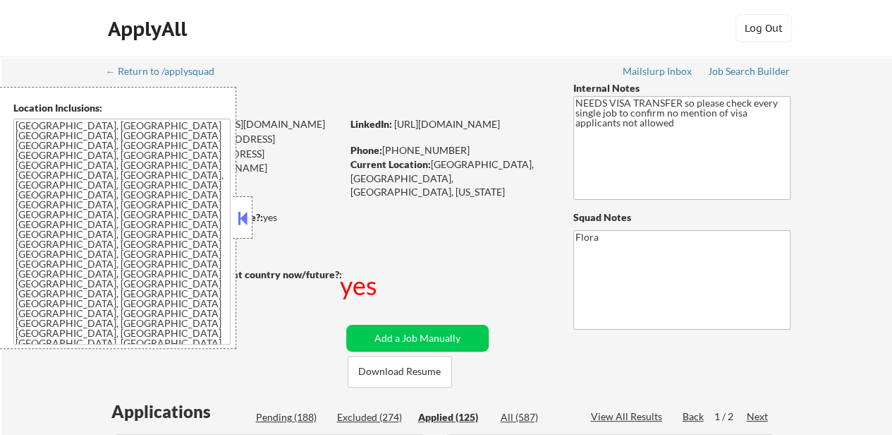
select select ""applied""
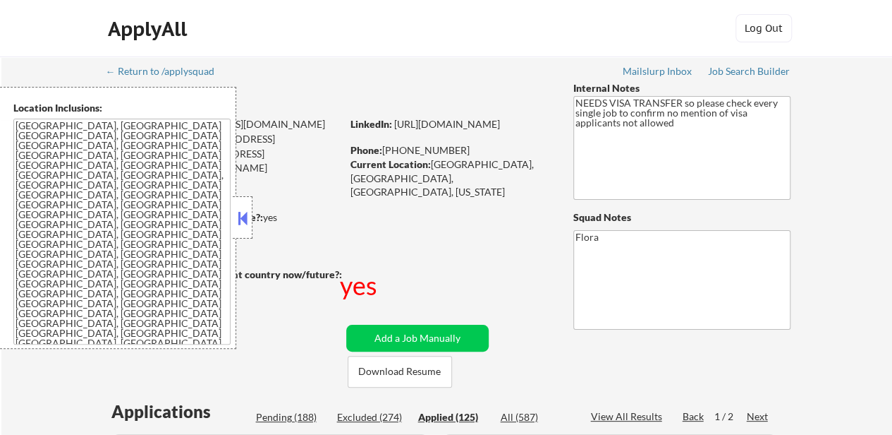
select select ""applied""
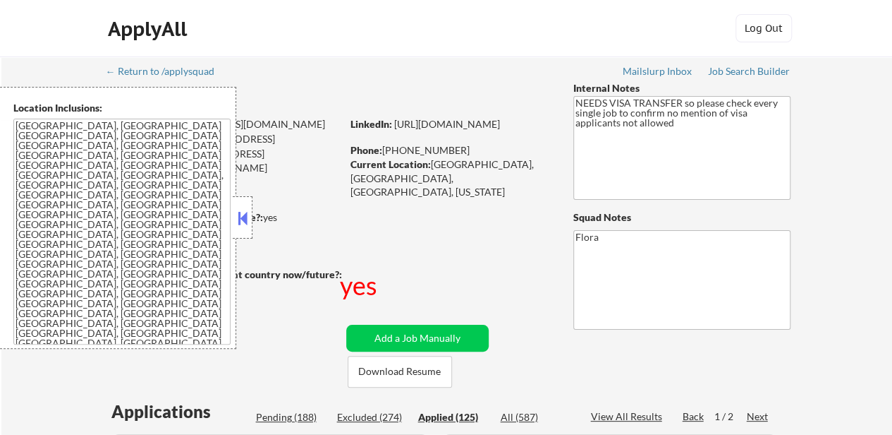
select select ""applied""
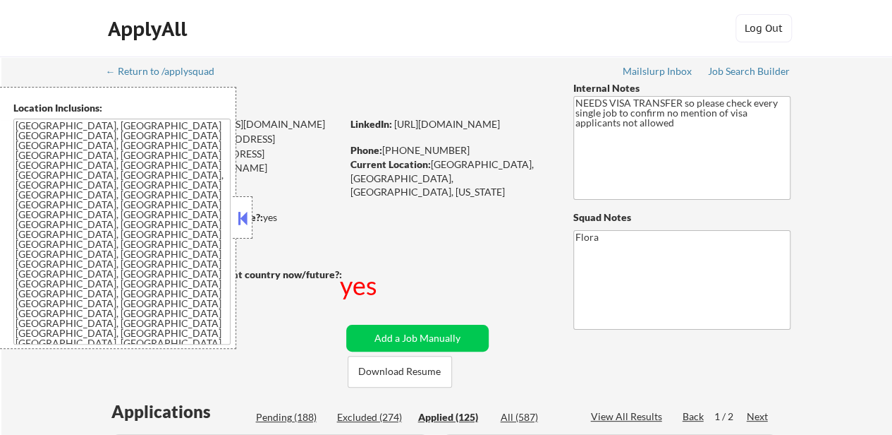
select select ""applied""
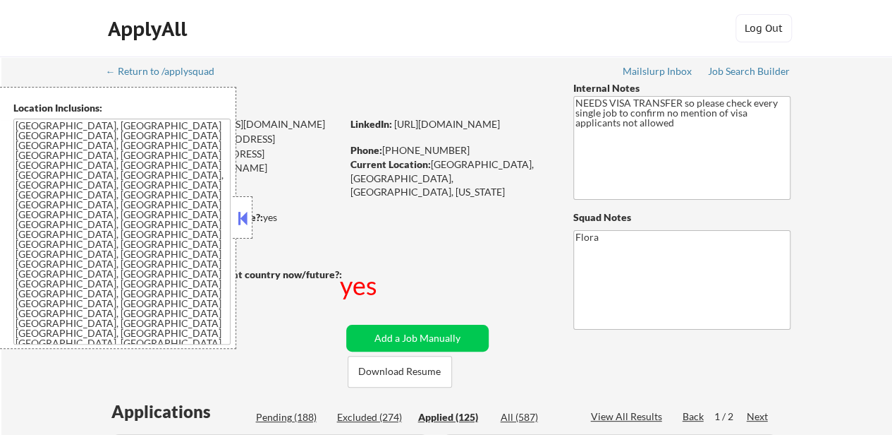
select select ""applied""
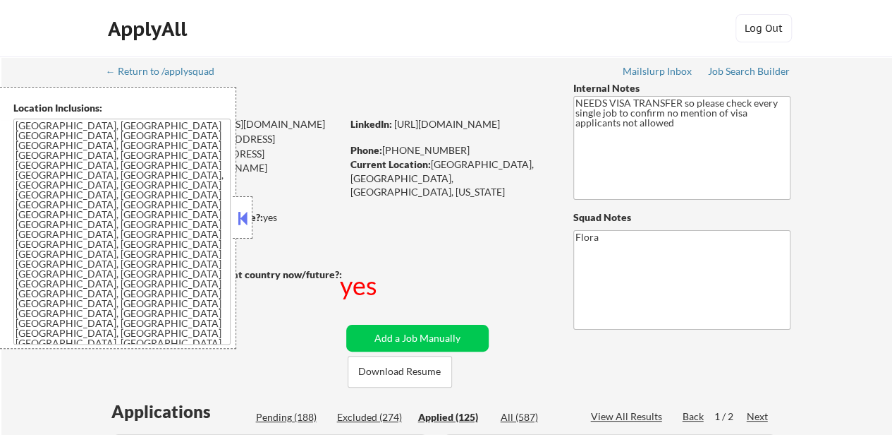
select select ""applied""
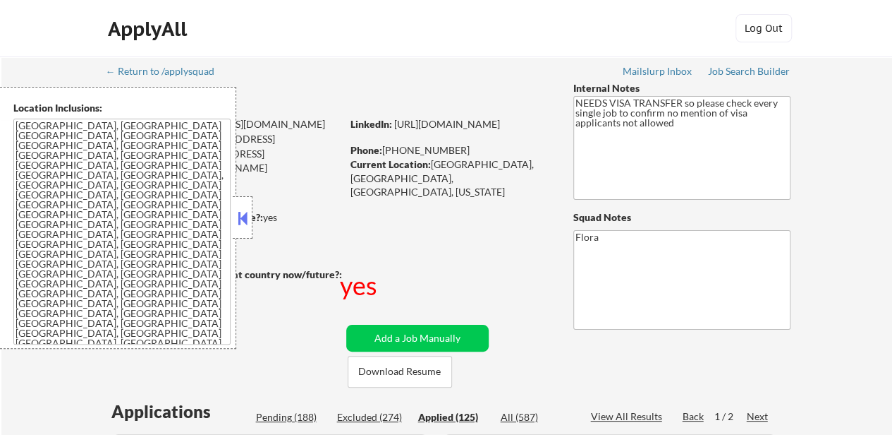
select select ""applied""
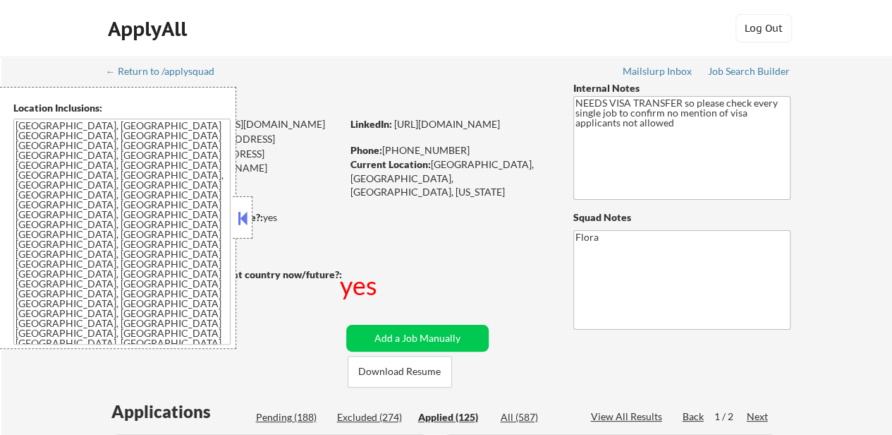
select select ""applied""
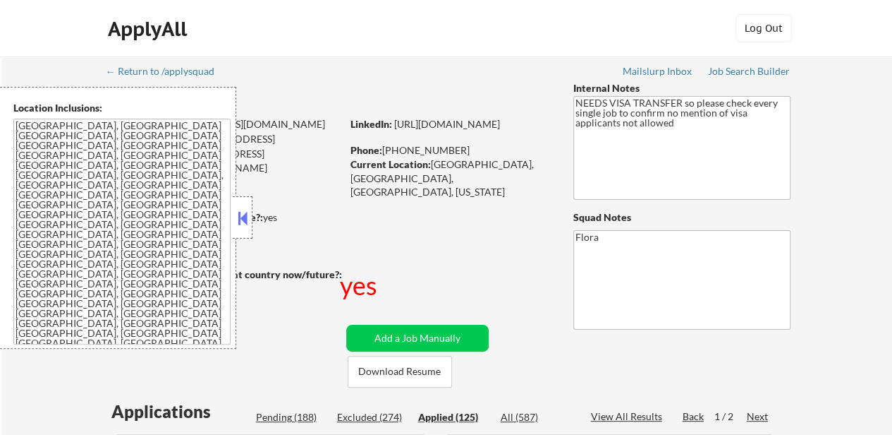
select select ""applied""
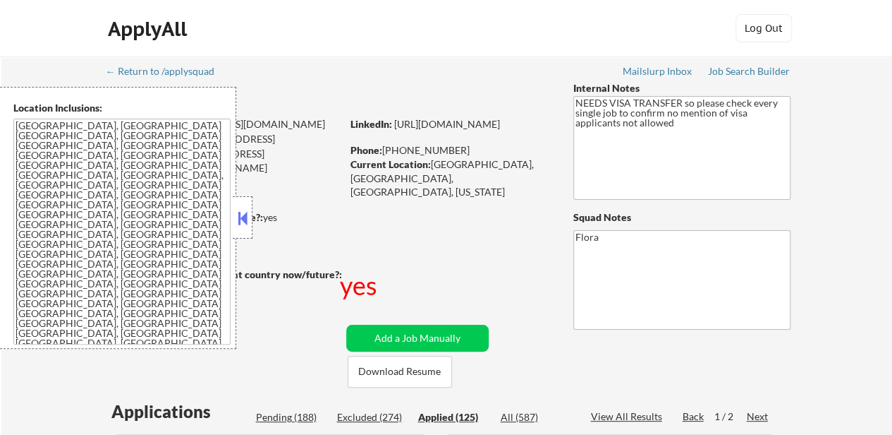
select select ""applied""
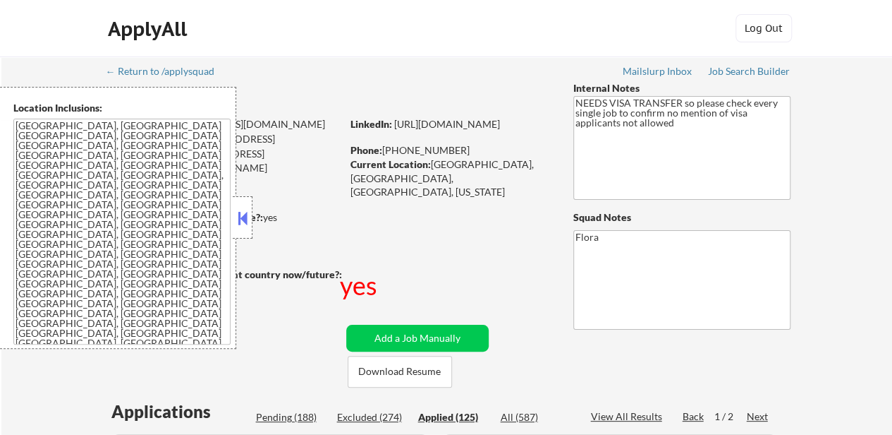
select select ""applied""
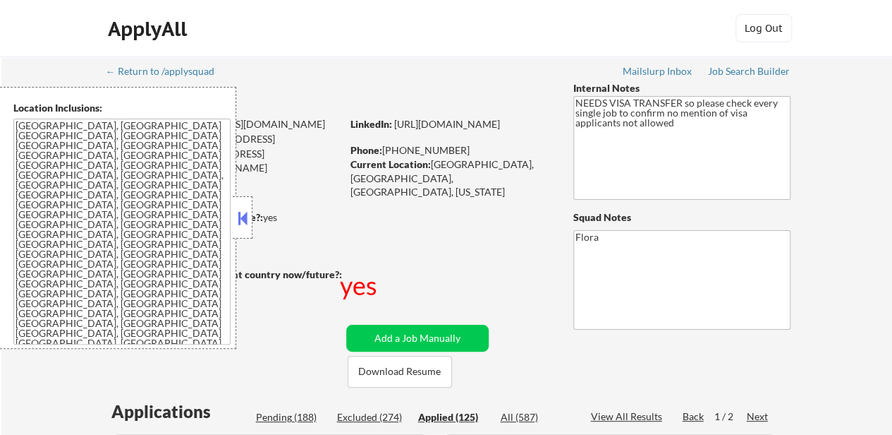
select select ""applied""
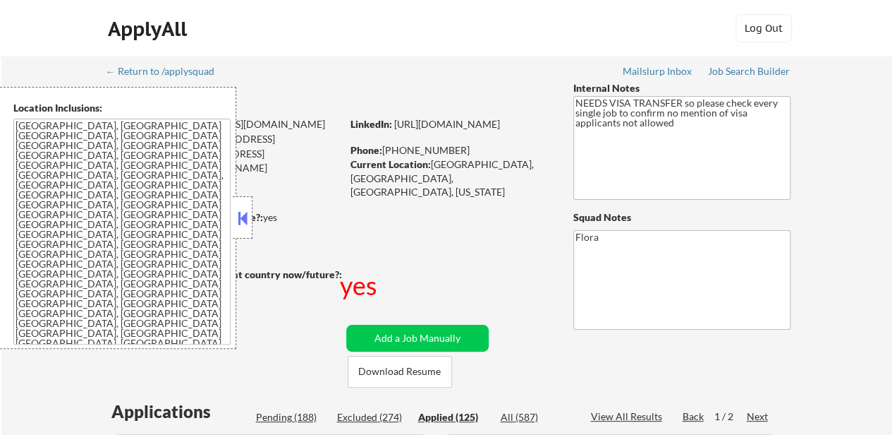
select select ""applied""
click at [247, 214] on button at bounding box center [243, 217] width 16 height 21
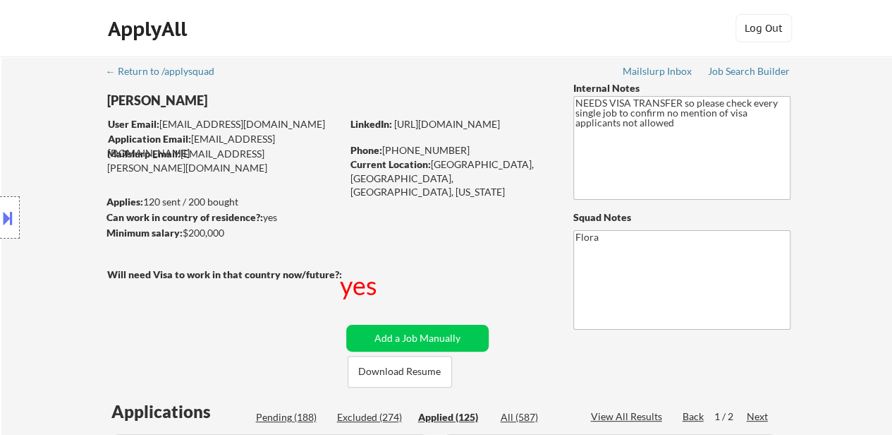
scroll to position [212, 0]
